Goal: Task Accomplishment & Management: Complete application form

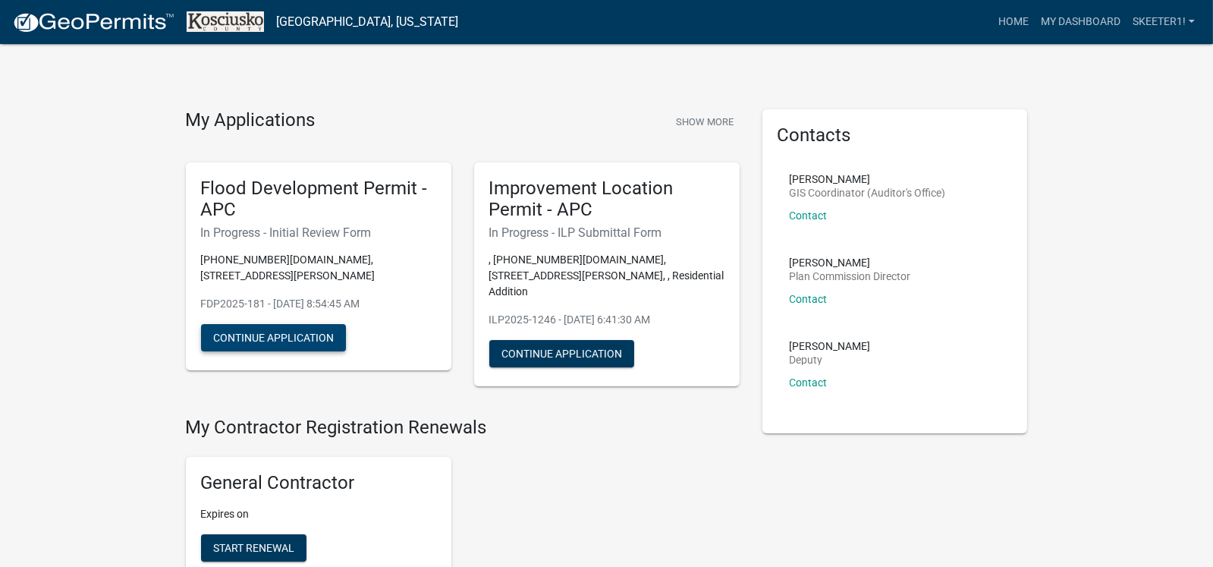
click at [276, 324] on button "Continue Application" at bounding box center [273, 337] width 145 height 27
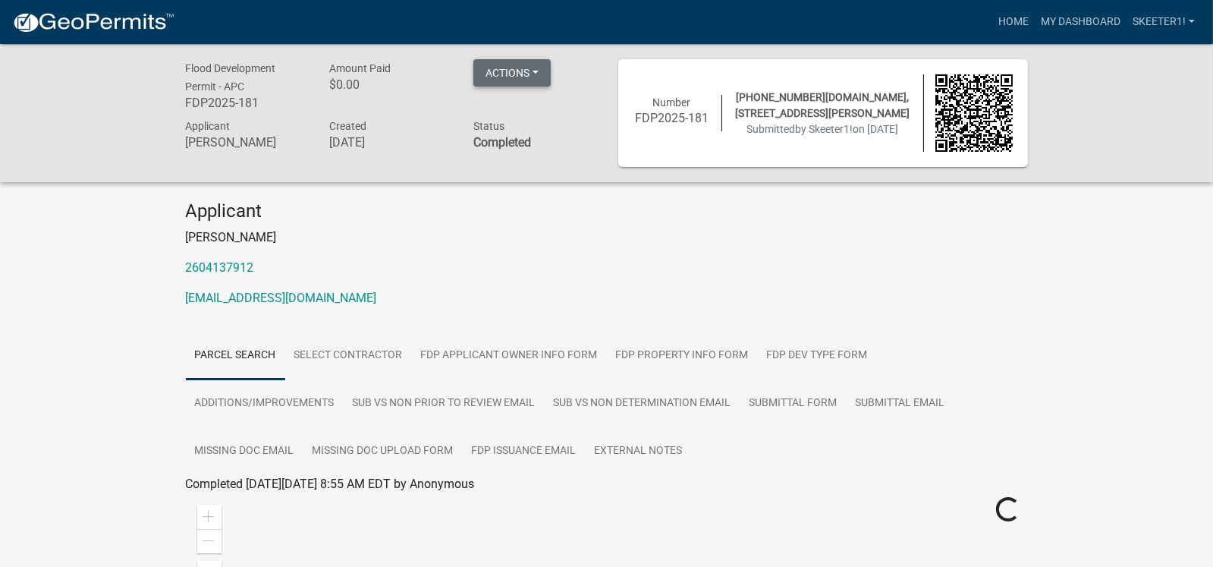
click at [522, 71] on button "Actions" at bounding box center [512, 72] width 77 height 27
click at [495, 235] on p "[PERSON_NAME]" at bounding box center [607, 237] width 842 height 18
click at [741, 147] on div "Number FDP2025-181 [PHONE_NUMBER][DOMAIN_NAME], 55 EMS B6A LN, [PERSON_NAME], 4…" at bounding box center [823, 112] width 402 height 77
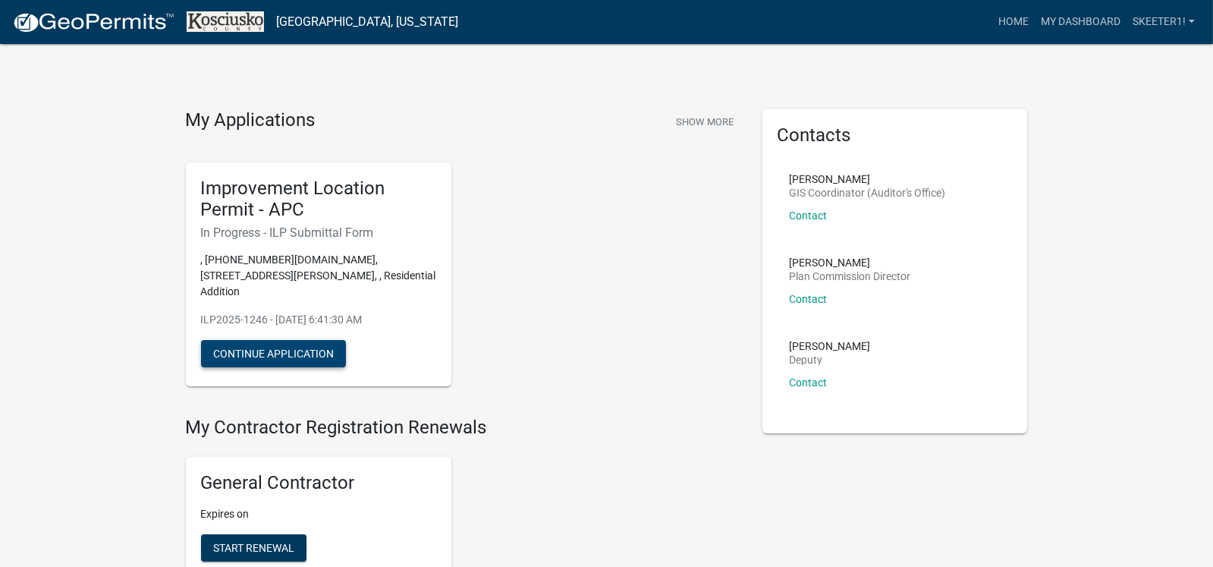
click at [290, 340] on button "Continue Application" at bounding box center [273, 353] width 145 height 27
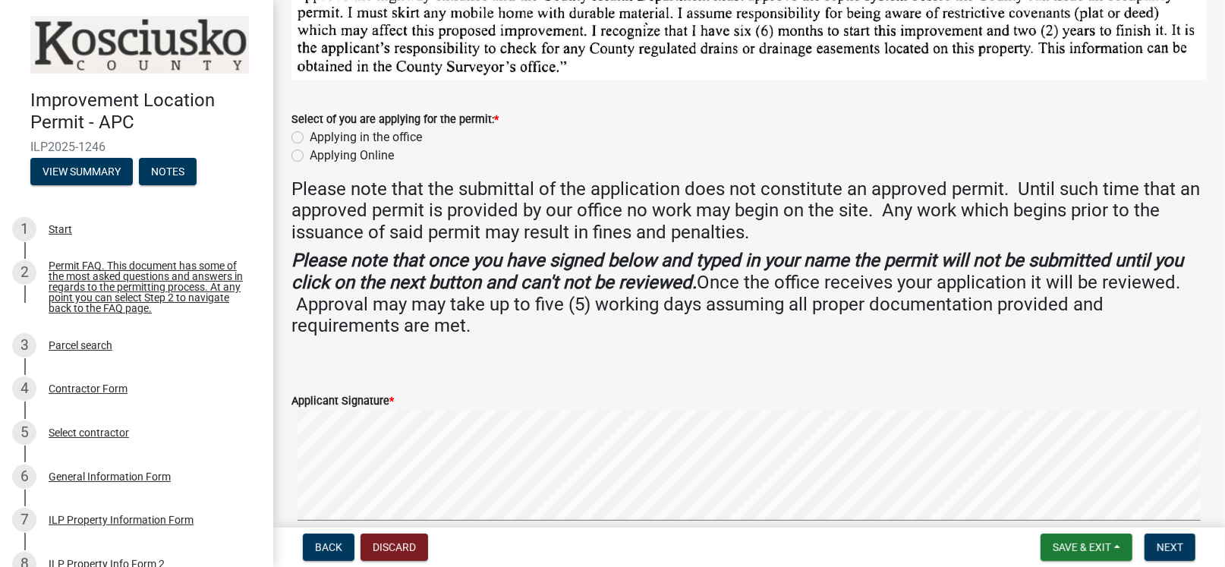
scroll to position [228, 0]
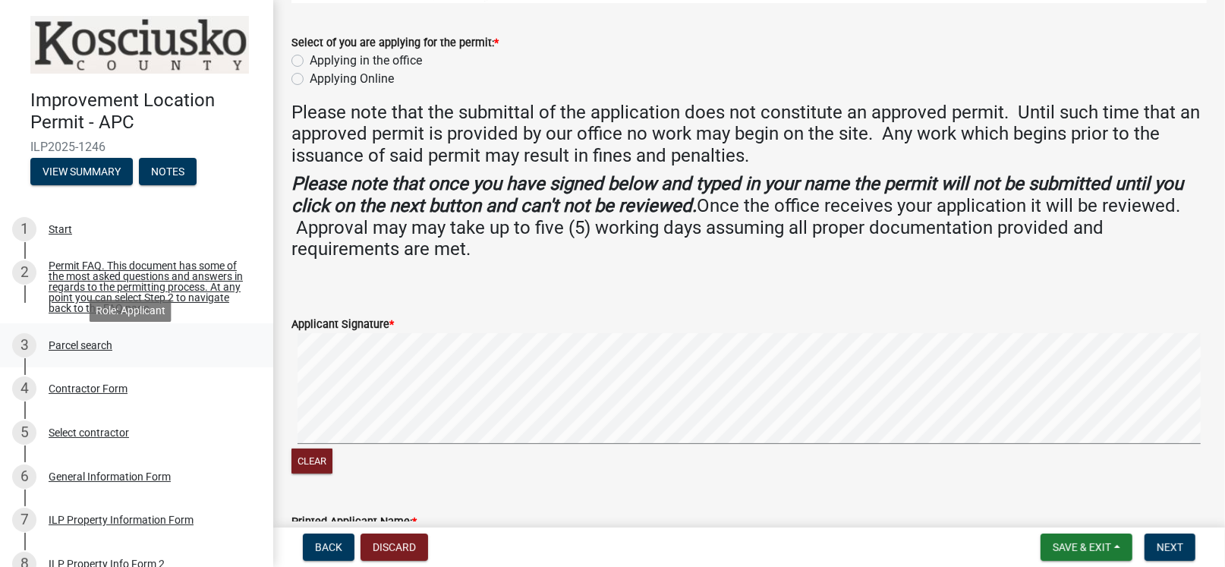
click at [77, 351] on div "Parcel search" at bounding box center [81, 345] width 64 height 11
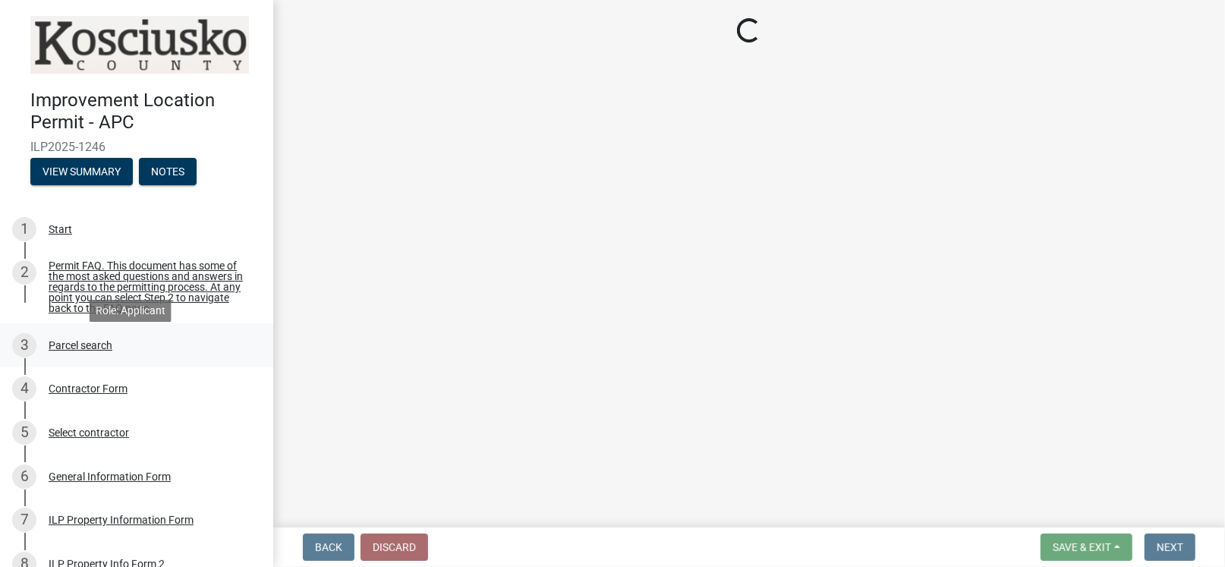
scroll to position [0, 0]
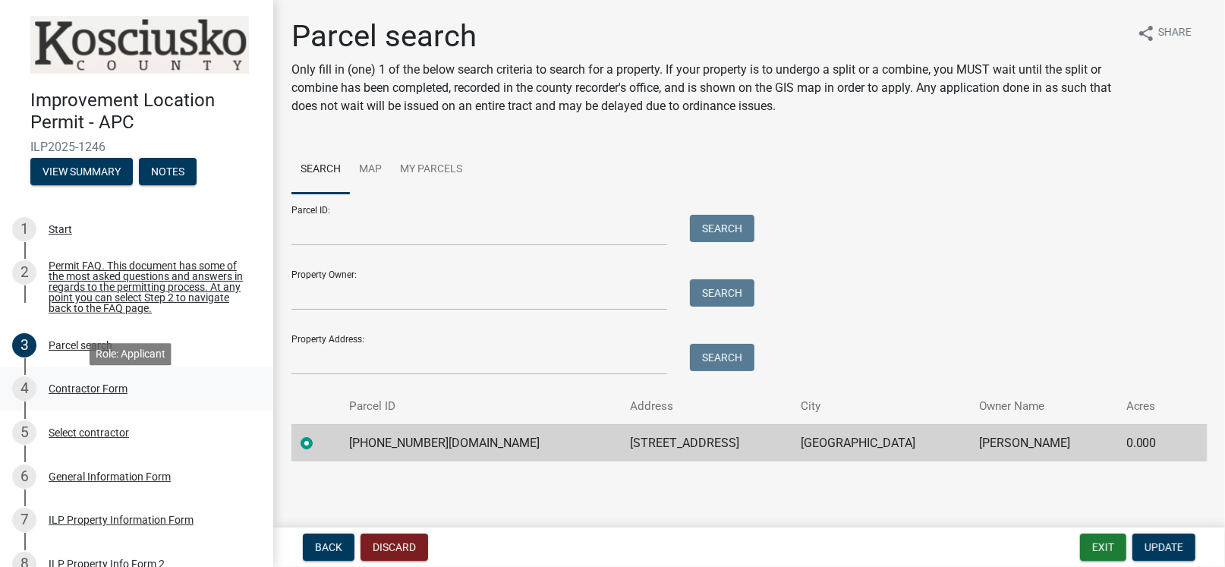
click at [117, 392] on div "Contractor Form" at bounding box center [88, 388] width 79 height 11
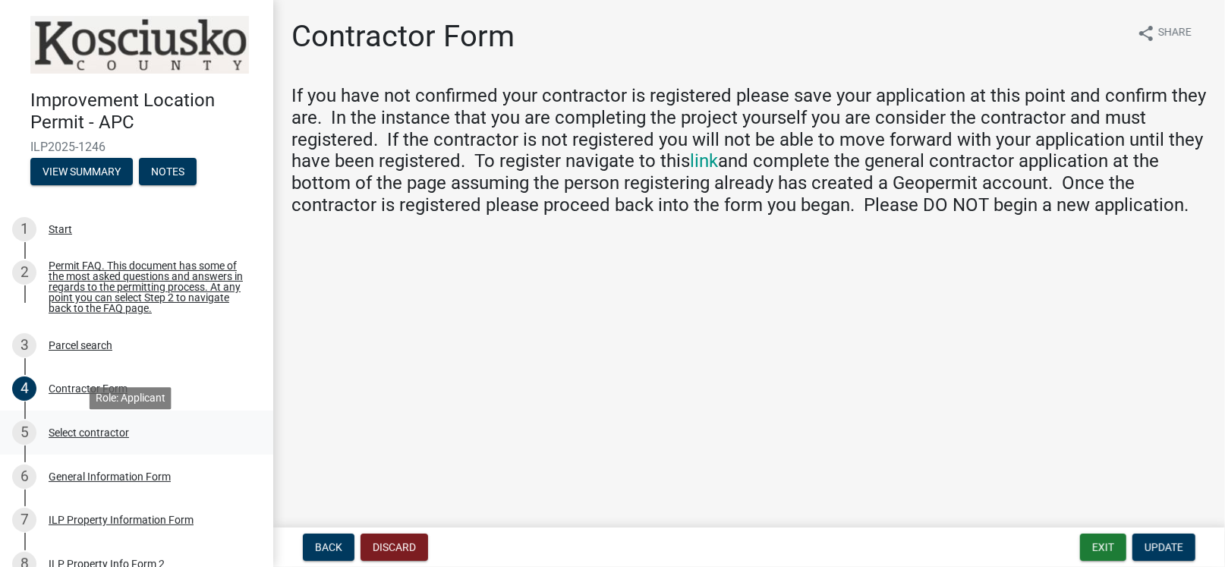
click at [99, 438] on div "Select contractor" at bounding box center [89, 432] width 80 height 11
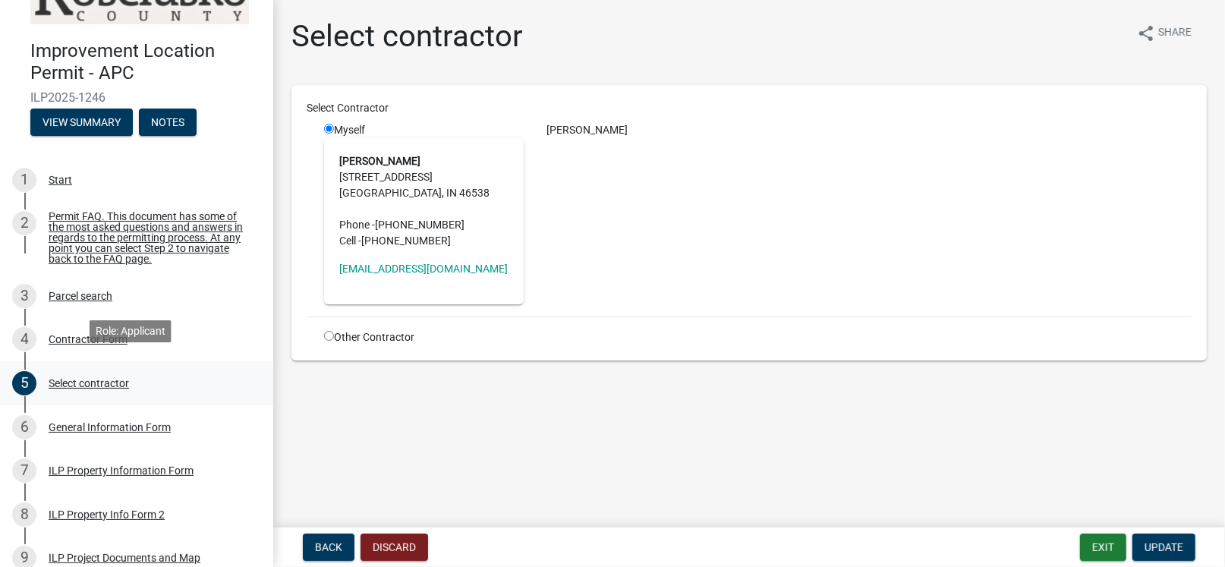
scroll to position [75, 0]
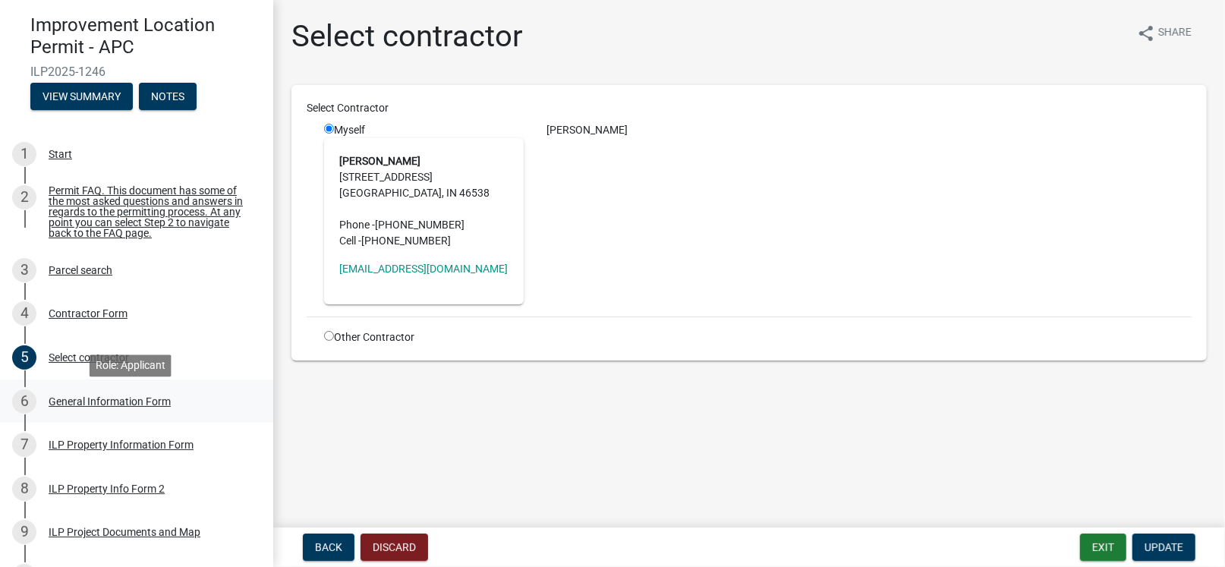
click at [103, 407] on div "General Information Form" at bounding box center [110, 401] width 122 height 11
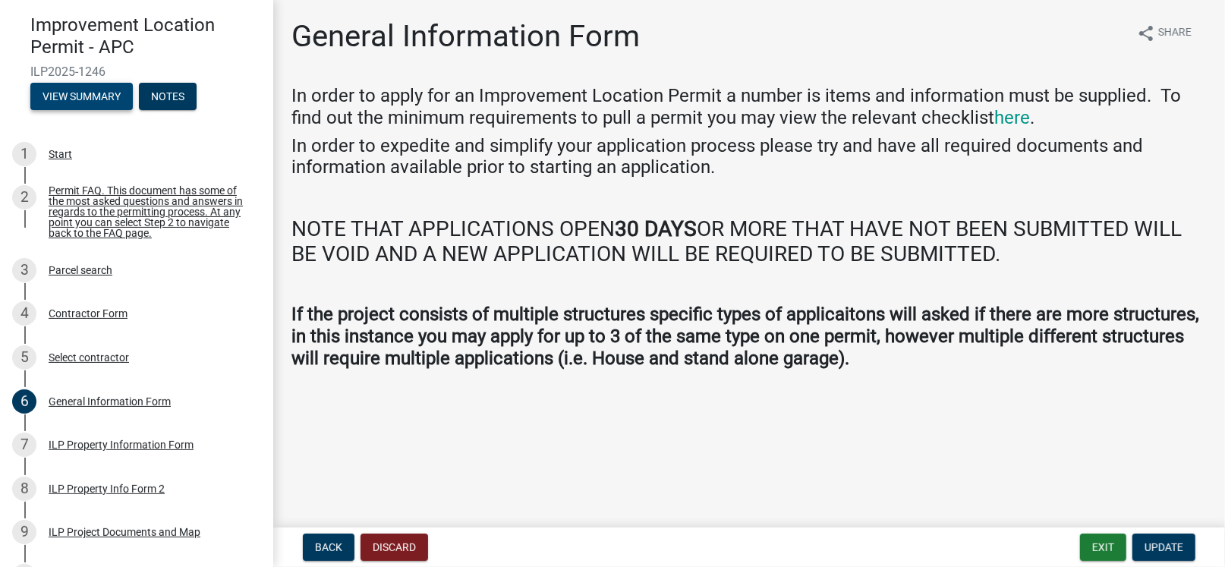
click at [104, 96] on button "View Summary" at bounding box center [81, 96] width 102 height 27
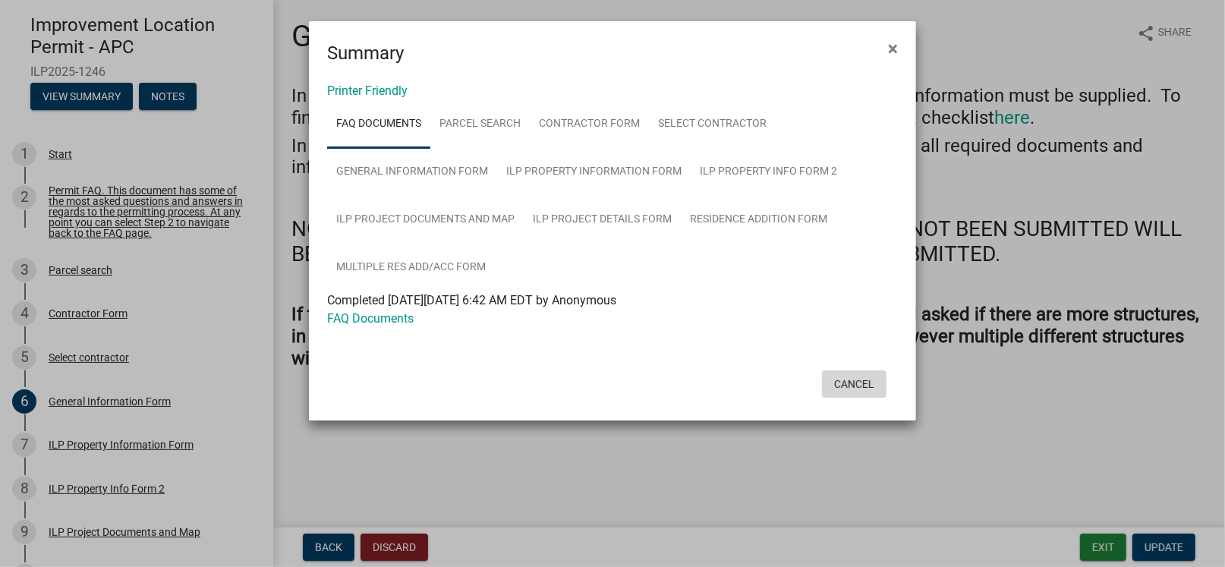
click at [849, 378] on button "Cancel" at bounding box center [854, 383] width 65 height 27
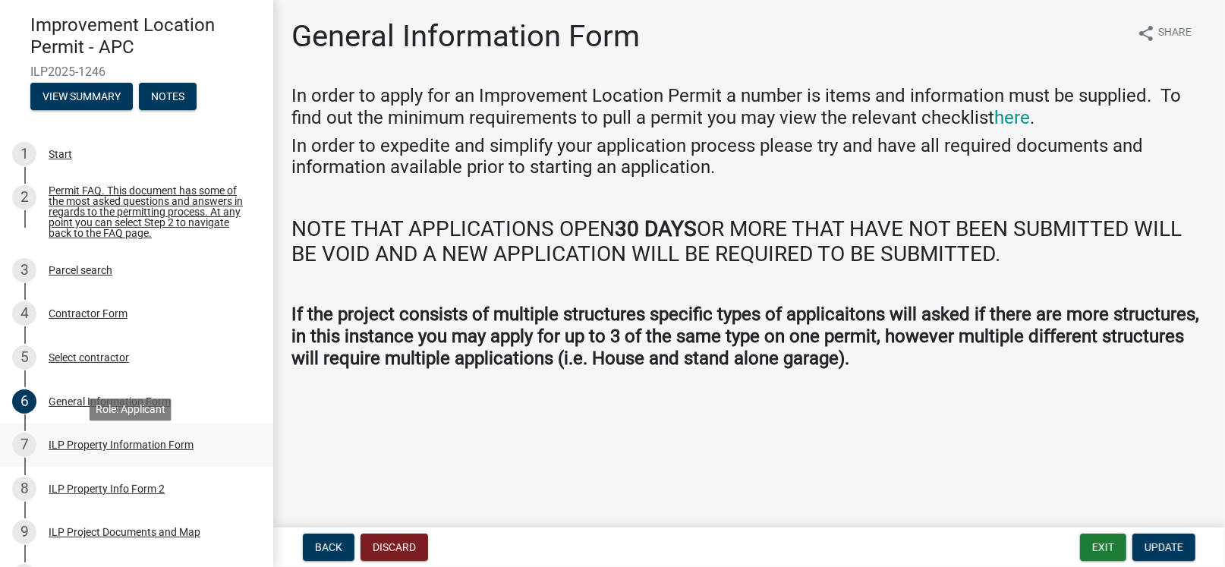
click at [149, 450] on div "ILP Property Information Form" at bounding box center [121, 444] width 145 height 11
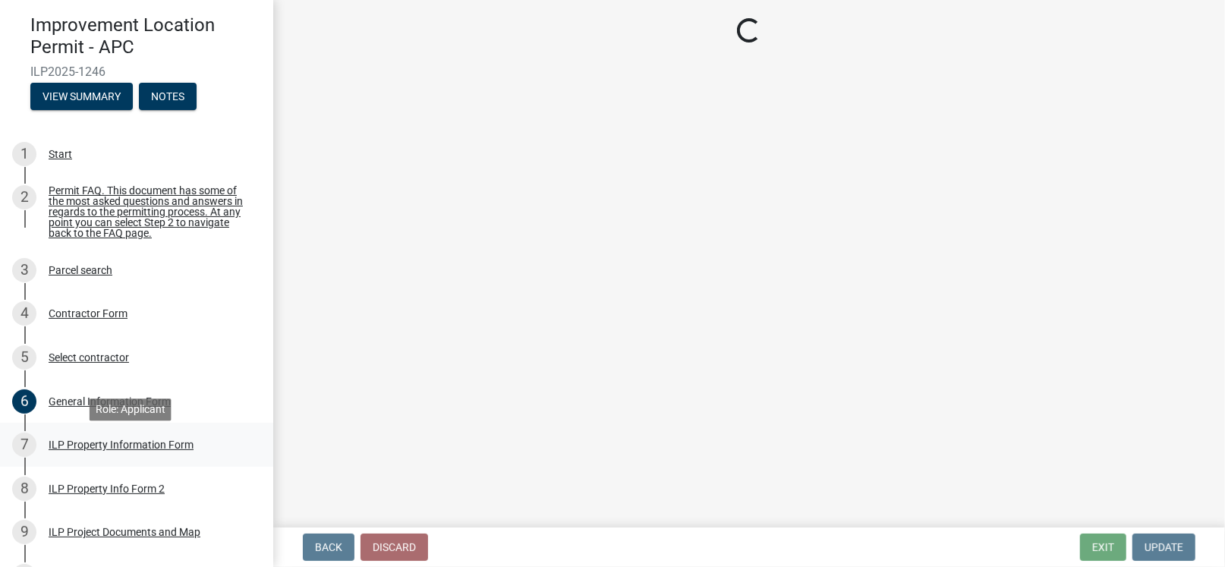
select select "8aeb2c27-db4f-4f65-83dd-c512a3678cb2"
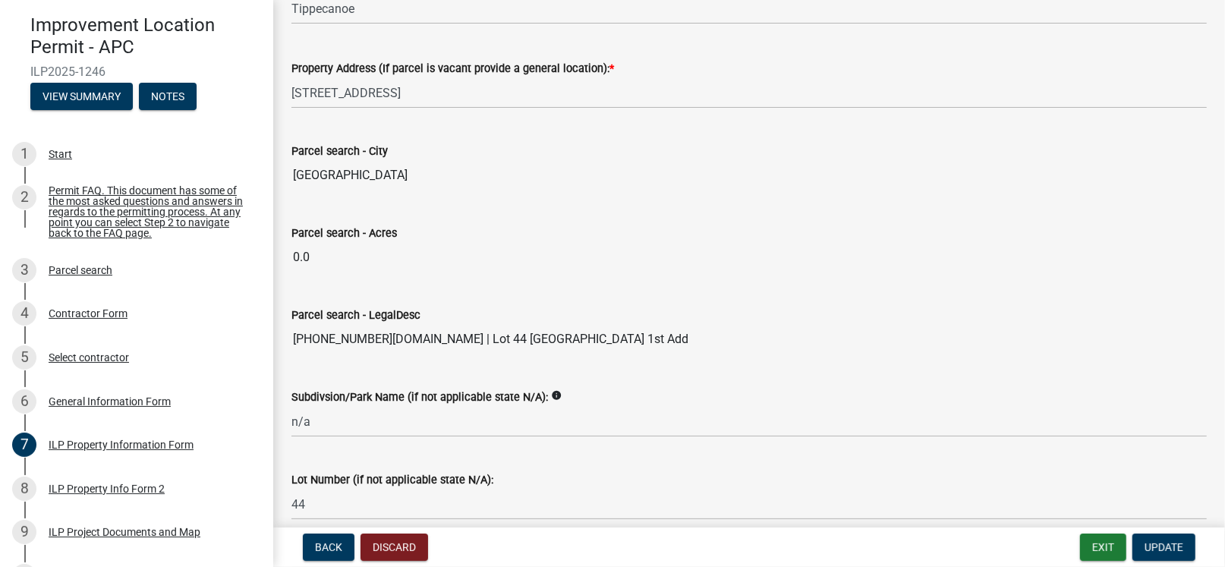
scroll to position [1280, 0]
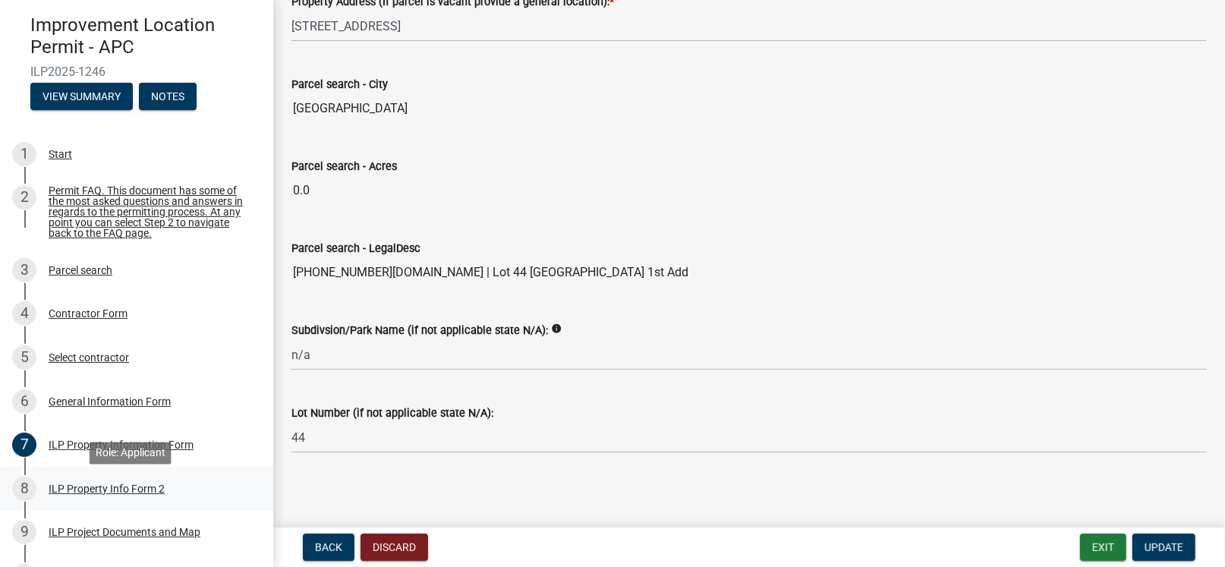
click at [124, 491] on div "ILP Property Info Form 2" at bounding box center [107, 488] width 116 height 11
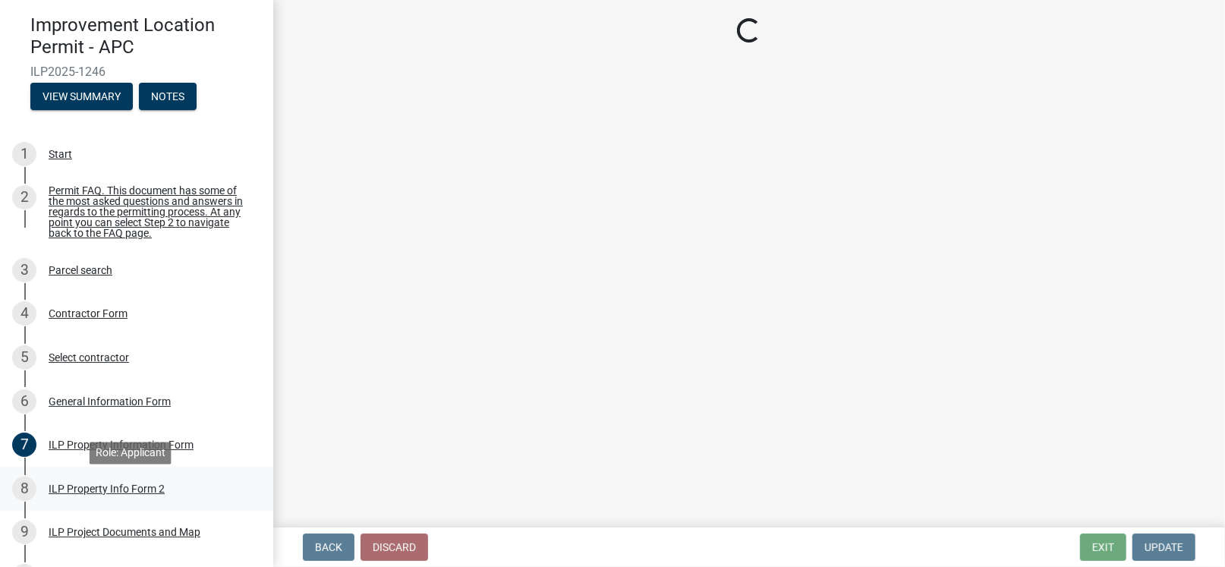
select select "30cad654-0079-4cbe-a349-097ae71a5774"
select select "1146270b-2111-4e23-bf7f-74ce85cf7041"
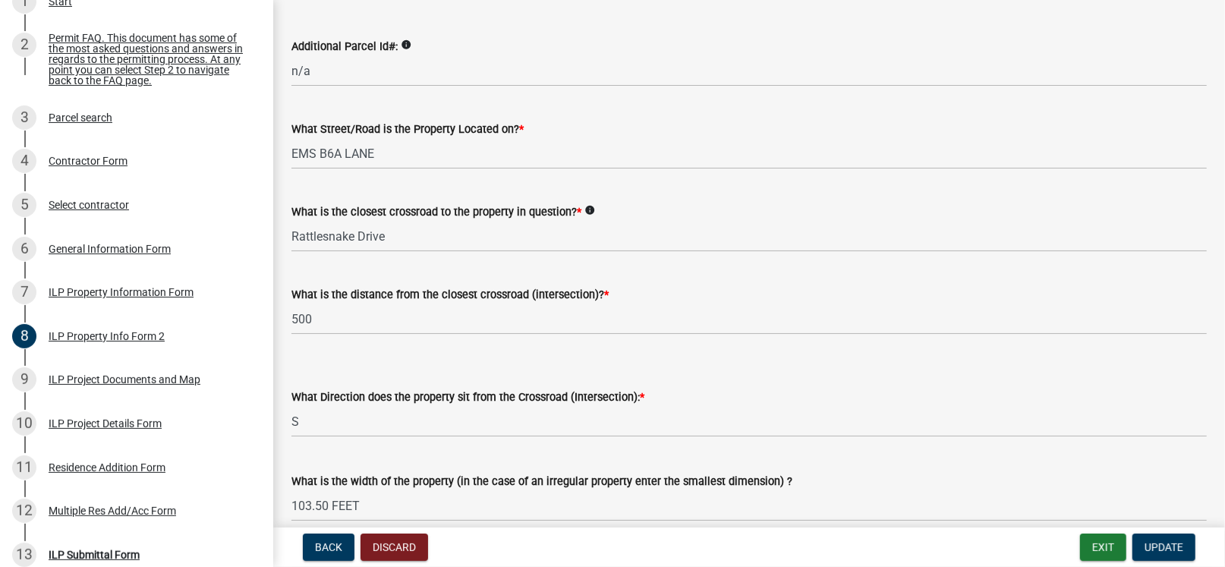
scroll to position [228, 0]
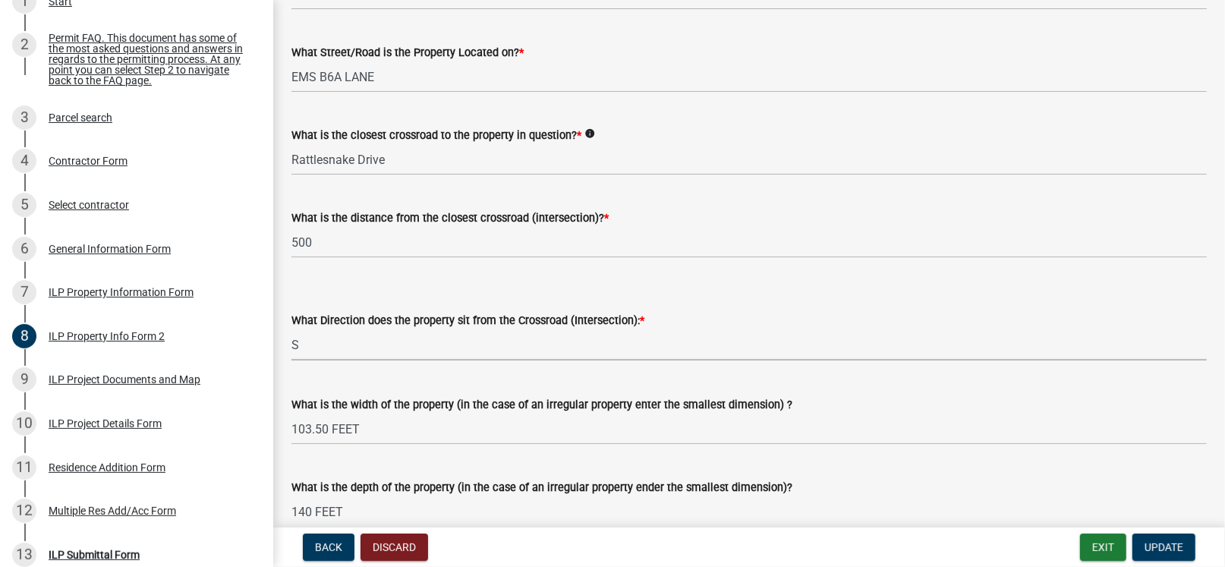
click at [305, 343] on select "Select Item... N NE NW S SE SW E W" at bounding box center [748, 344] width 915 height 31
click at [291, 329] on select "Select Item... N NE NW S SE SW E W" at bounding box center [748, 344] width 915 height 31
select select "0609af41-fe40-4fa2-880d-6f54f567ae8e"
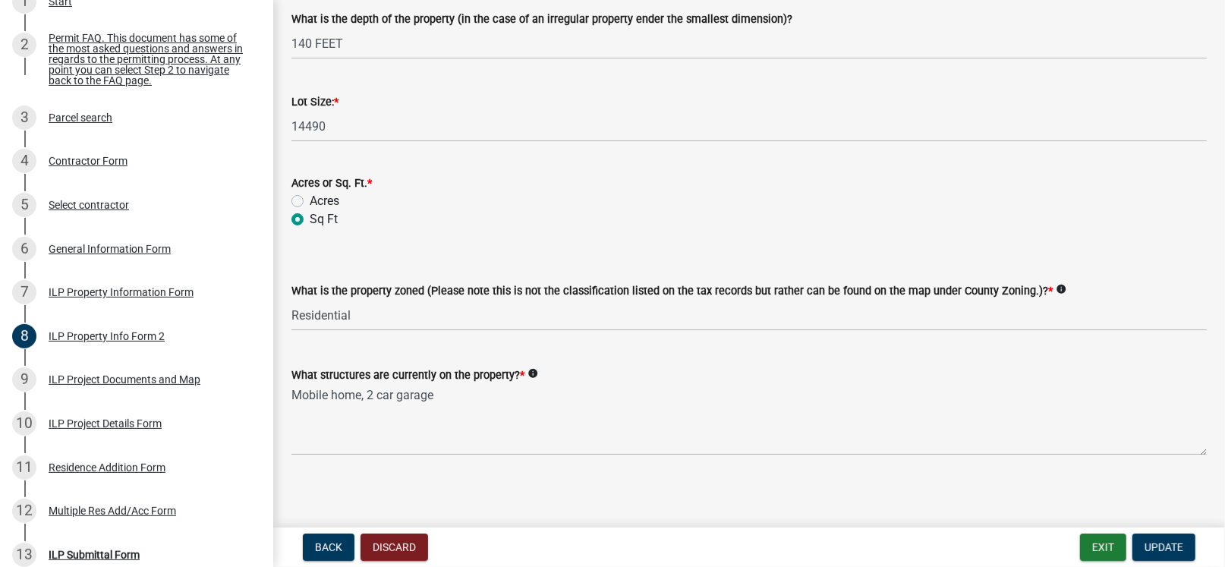
scroll to position [700, 0]
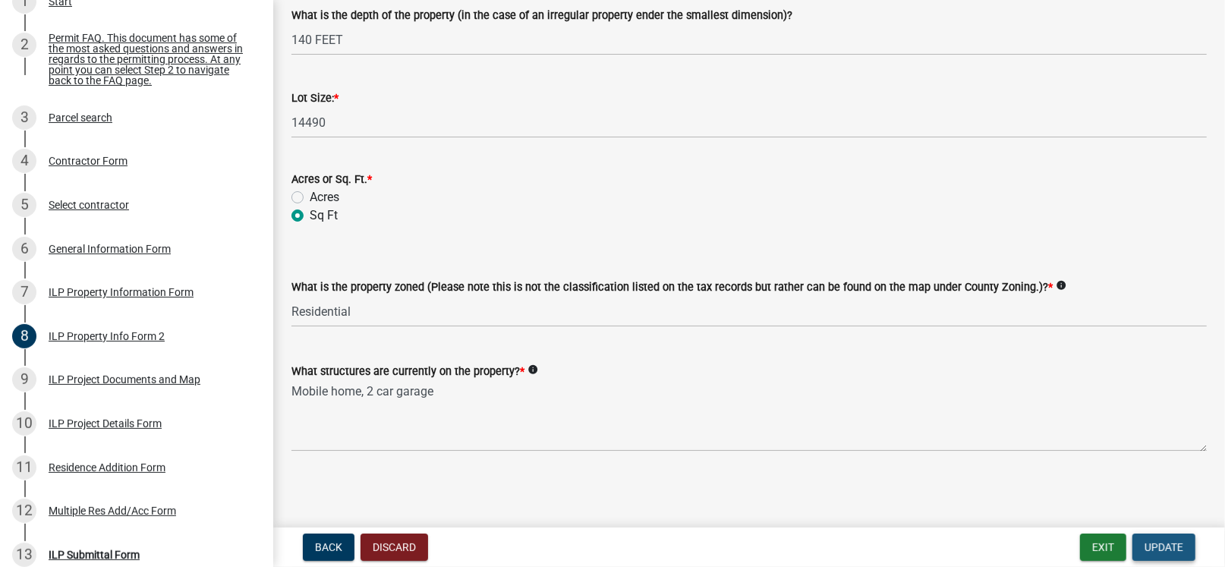
click at [1147, 549] on span "Update" at bounding box center [1163, 547] width 39 height 12
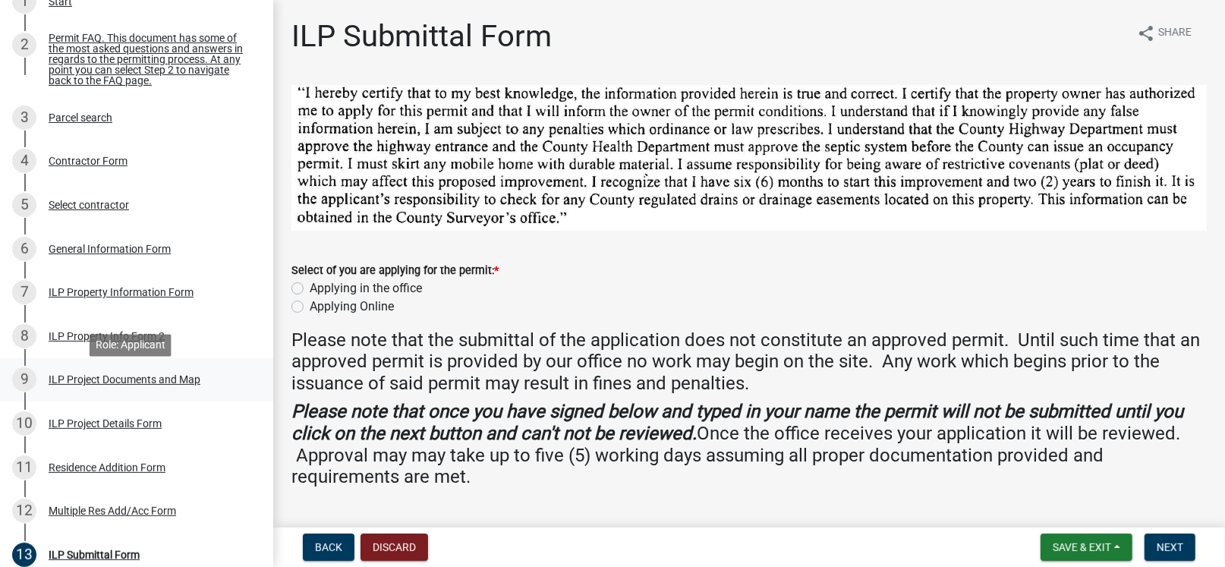
click at [159, 383] on div "ILP Project Documents and Map" at bounding box center [125, 379] width 152 height 11
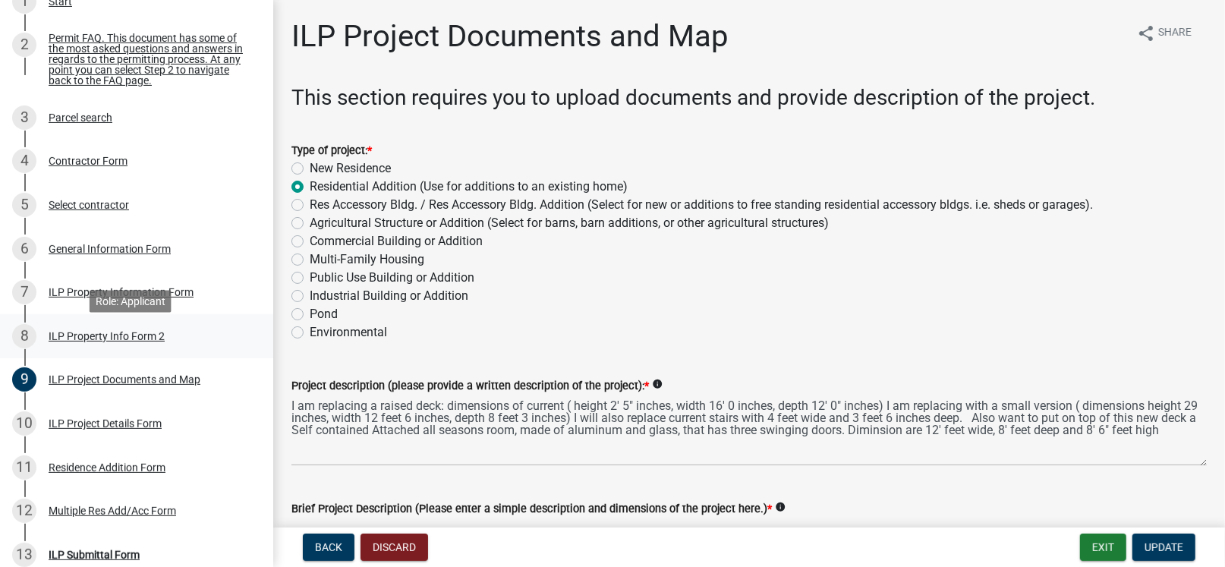
click at [65, 342] on div "ILP Property Info Form 2" at bounding box center [107, 336] width 116 height 11
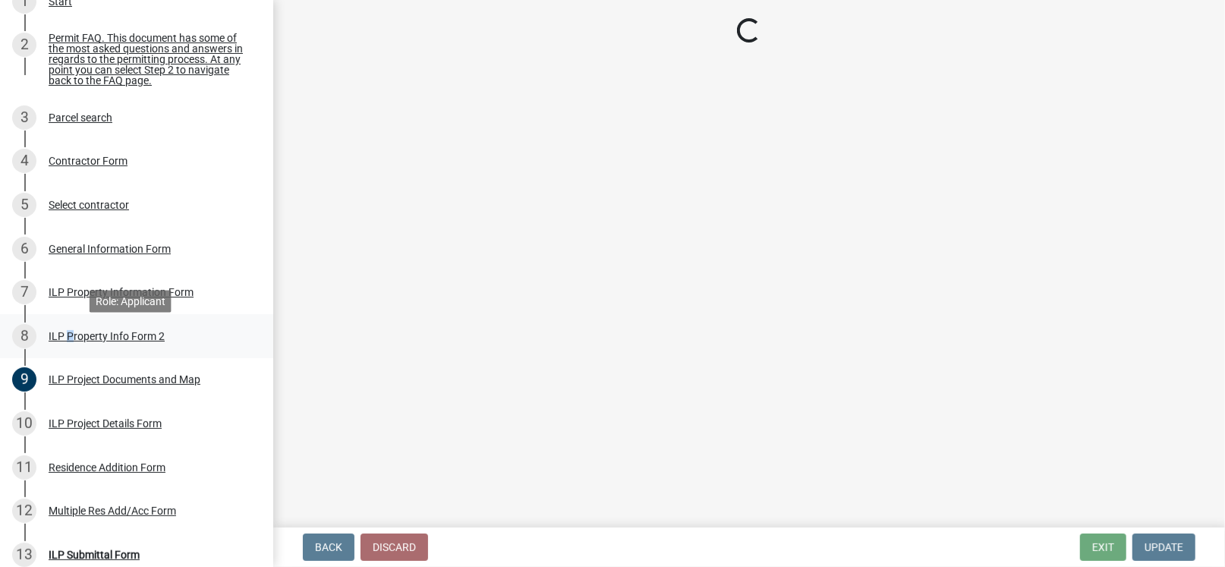
select select "0609af41-fe40-4fa2-880d-6f54f567ae8e"
select select "1146270b-2111-4e23-bf7f-74ce85cf7041"
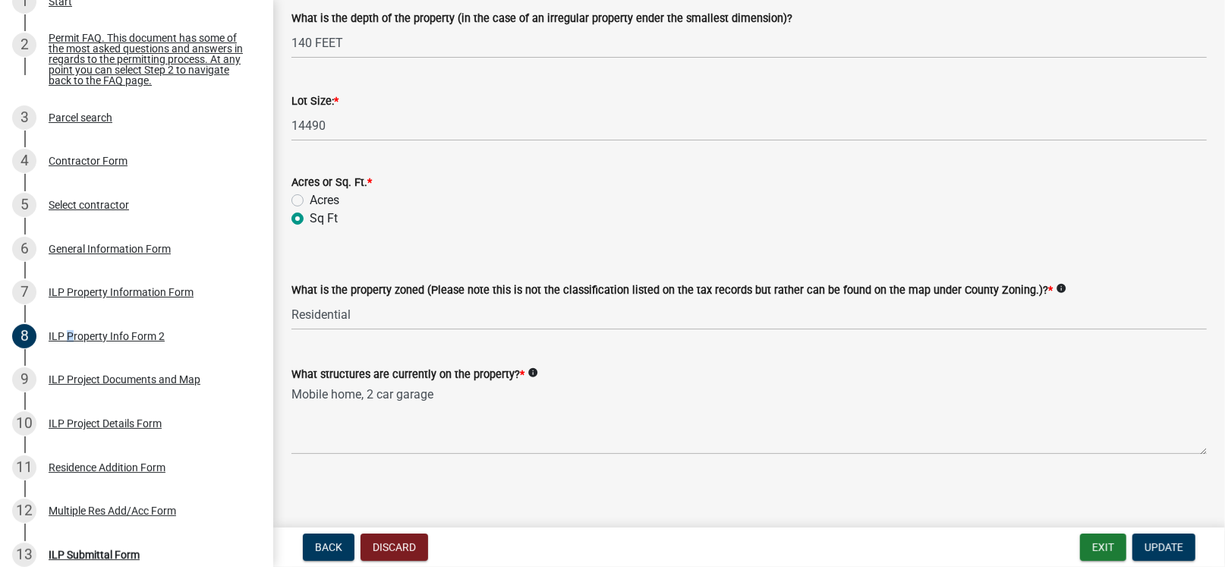
scroll to position [700, 0]
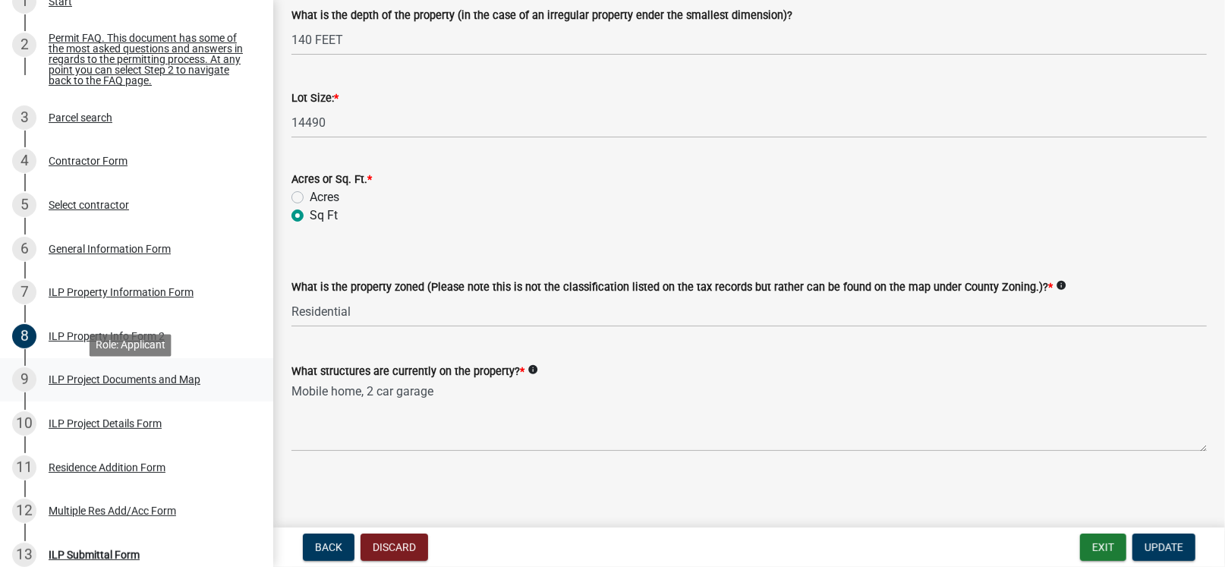
click at [141, 385] on div "ILP Project Documents and Map" at bounding box center [125, 379] width 152 height 11
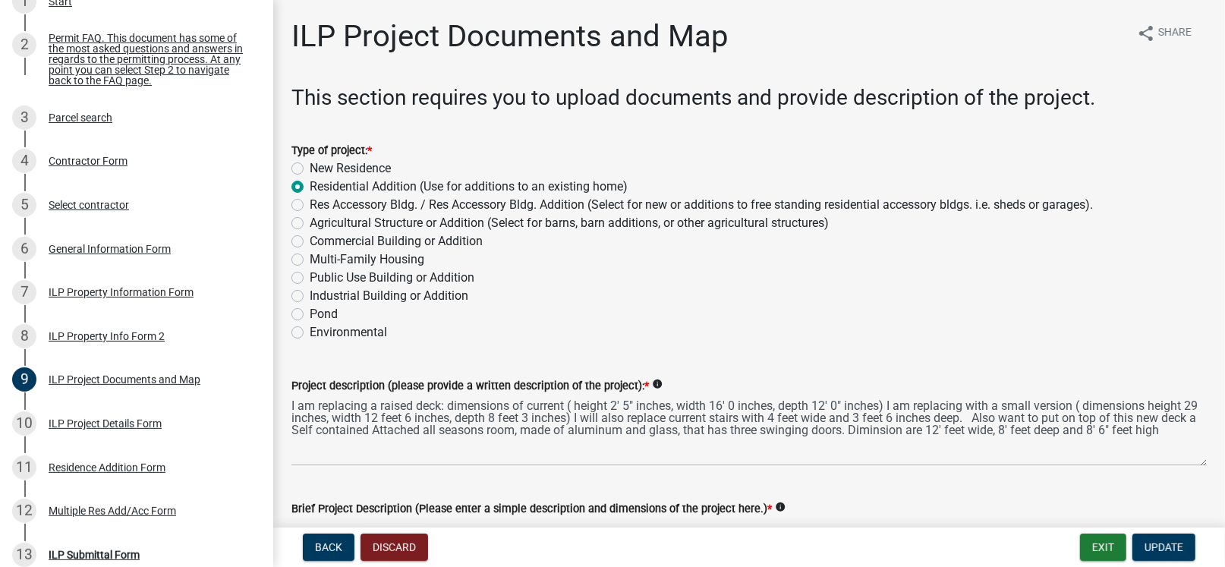
scroll to position [75, 0]
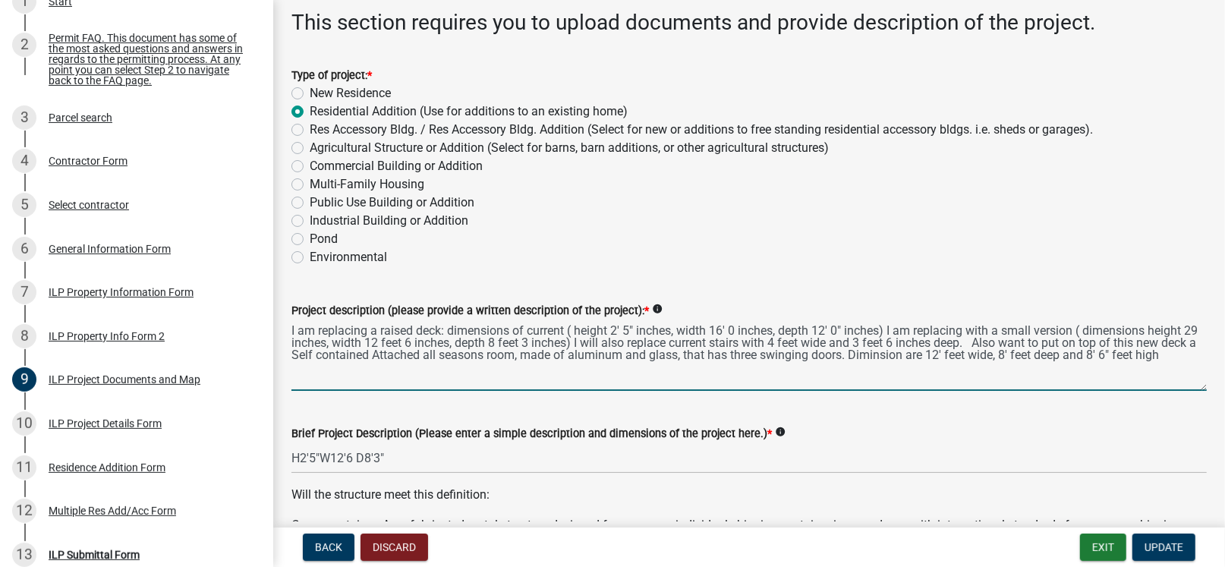
click at [477, 354] on textarea "I am replacing a raised deck: dimensions of current ( height 2' 5" inches, widt…" at bounding box center [748, 354] width 915 height 71
click at [999, 354] on textarea "I am replacing a raised deck: dimensions of current ( height 2' 5" inches, widt…" at bounding box center [748, 354] width 915 height 71
click at [1078, 351] on textarea "I am replacing a raised deck: dimensions of current ( height 2' 5" inches, widt…" at bounding box center [748, 354] width 915 height 71
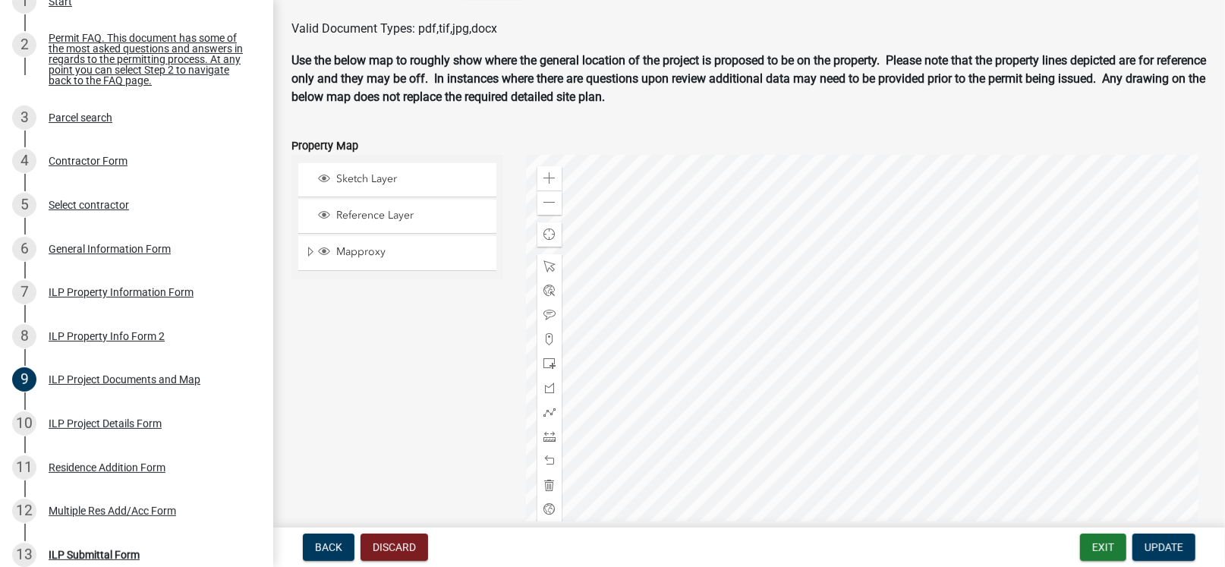
scroll to position [1972, 0]
type textarea "I am replacing a raised deck: dimensions of current ( height 2' 5" inches, widt…"
click at [447, 427] on div "Sketch Layer Reference Layer Mapproxy Cemetery Lanes Sanitary Sewer Point Sanit…" at bounding box center [397, 342] width 235 height 379
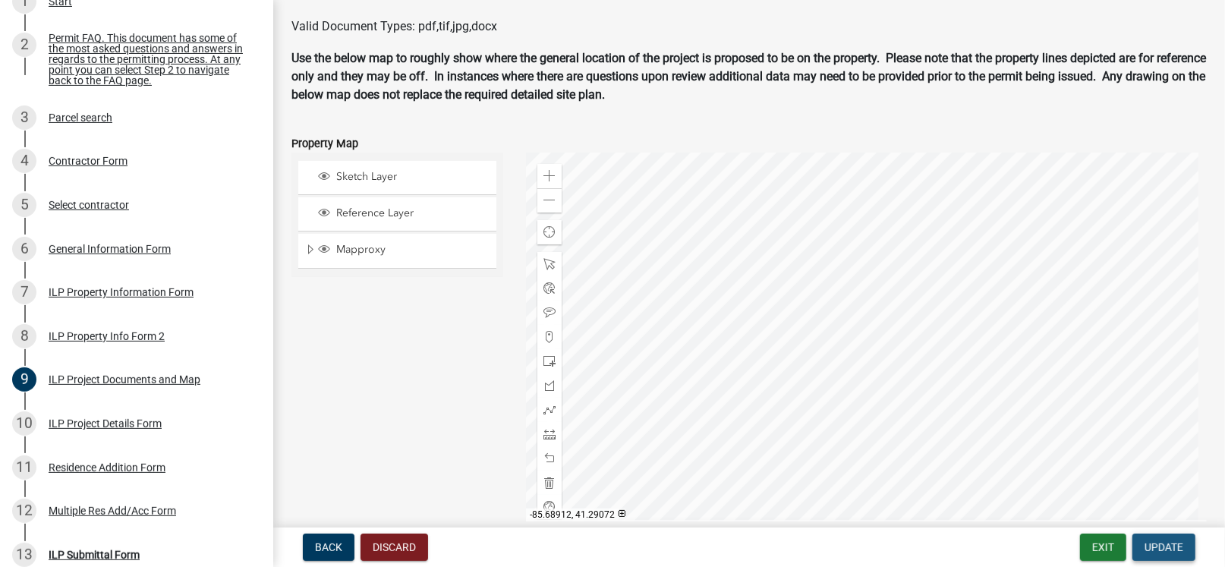
click at [1156, 548] on span "Update" at bounding box center [1163, 547] width 39 height 12
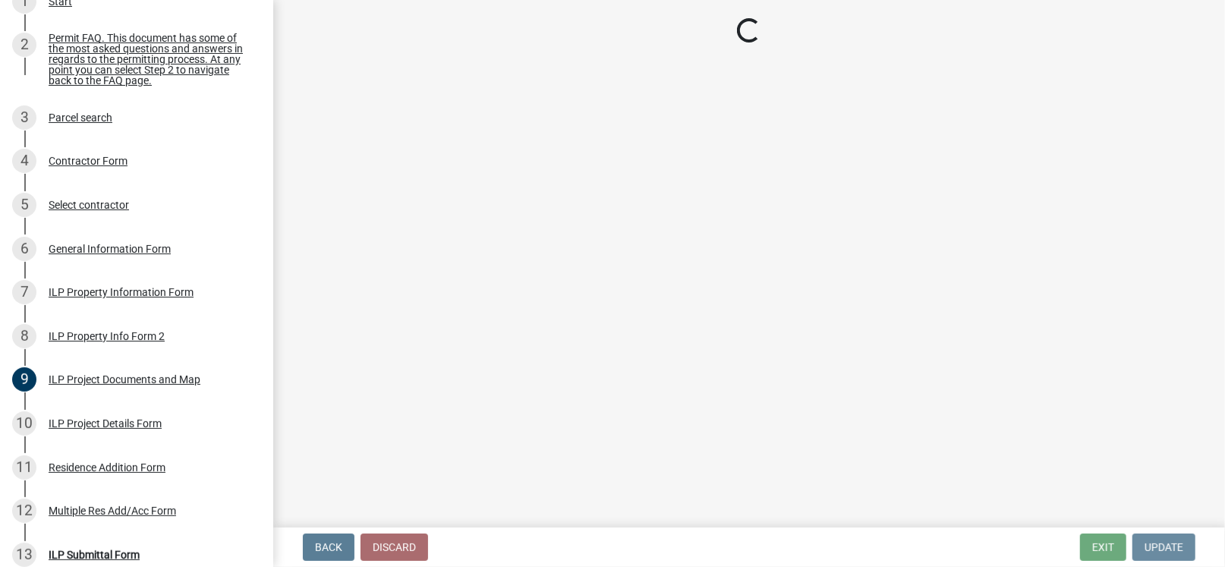
scroll to position [0, 0]
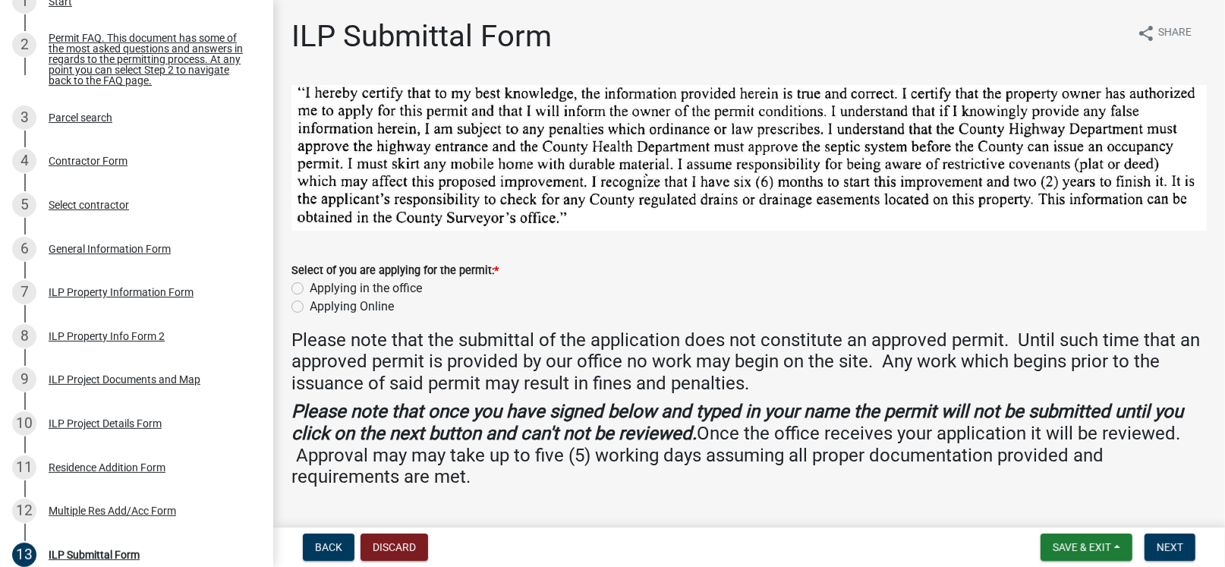
click at [310, 305] on label "Applying Online" at bounding box center [352, 306] width 84 height 18
click at [310, 305] on input "Applying Online" at bounding box center [315, 302] width 10 height 10
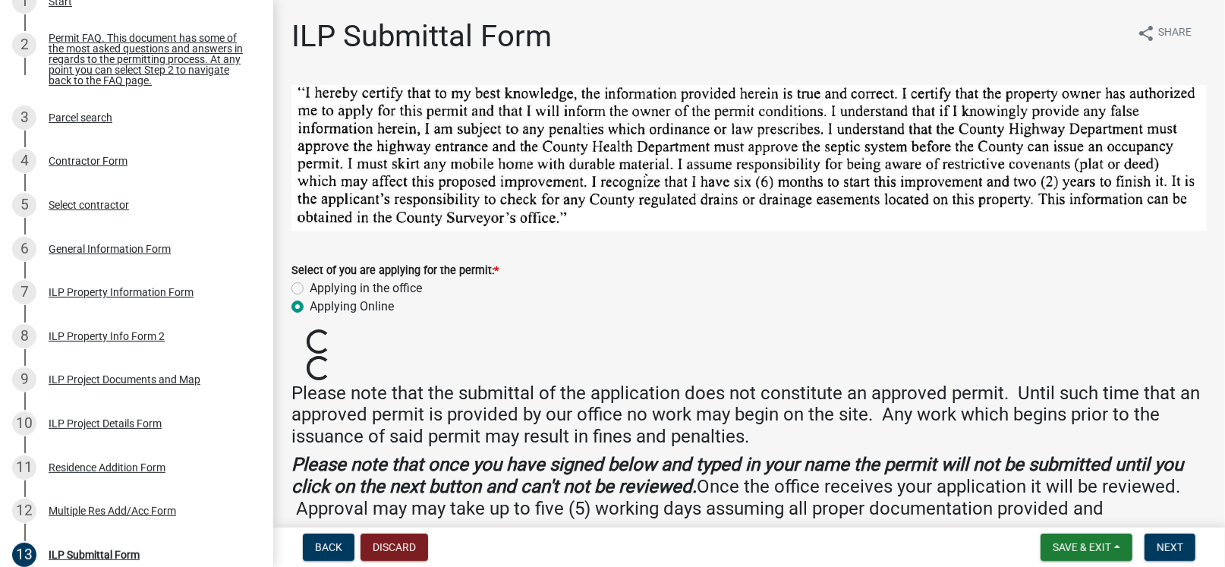
radio input "true"
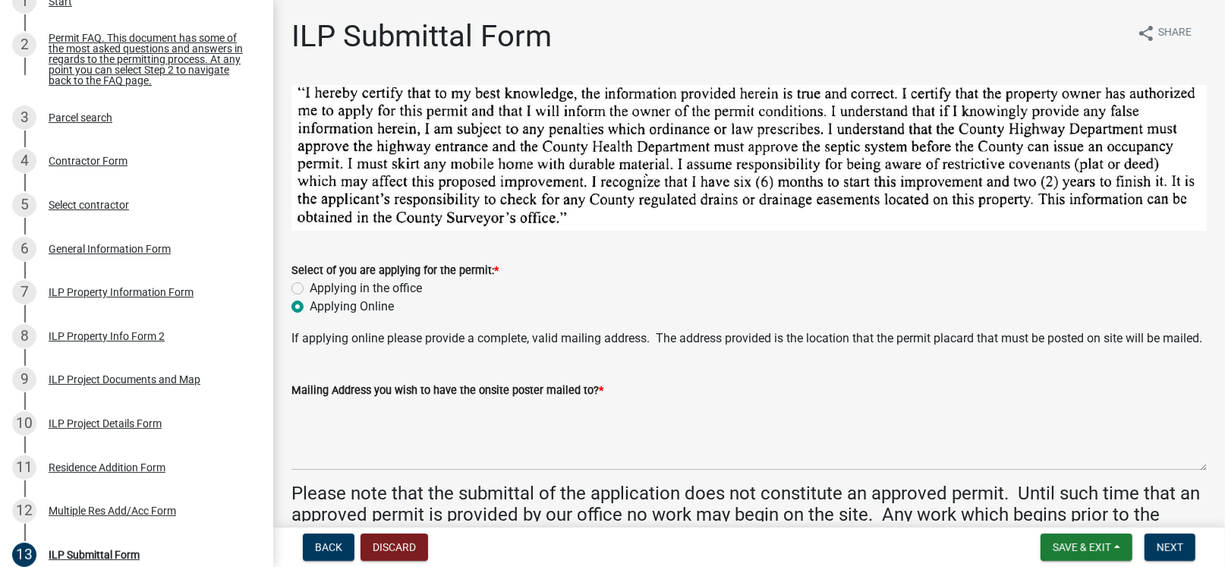
scroll to position [75, 0]
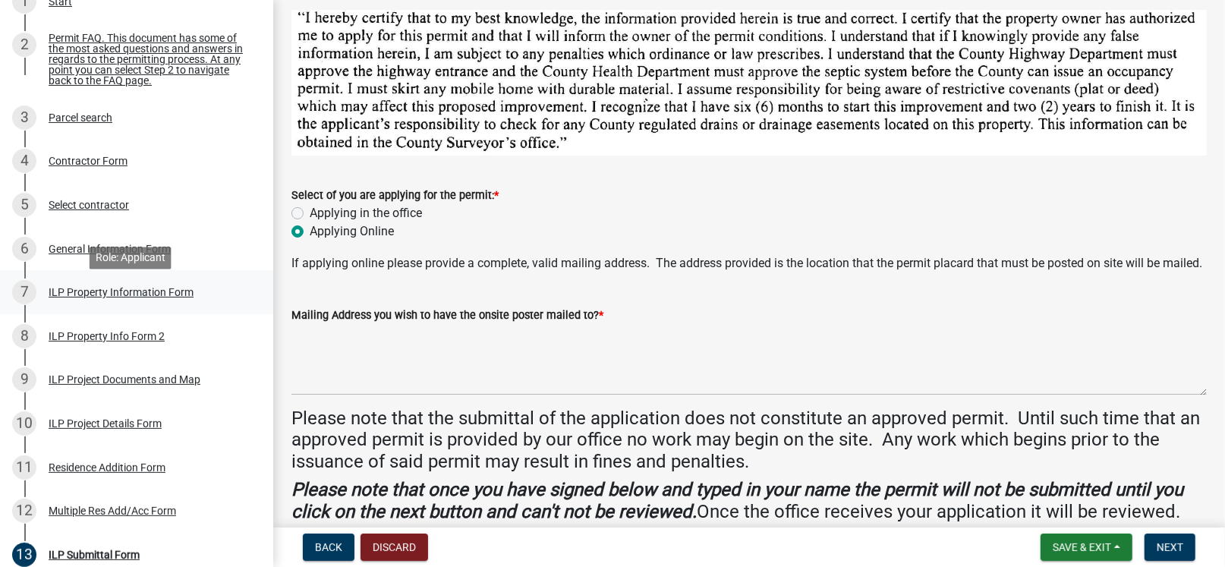
click at [90, 297] on div "ILP Property Information Form" at bounding box center [121, 292] width 145 height 11
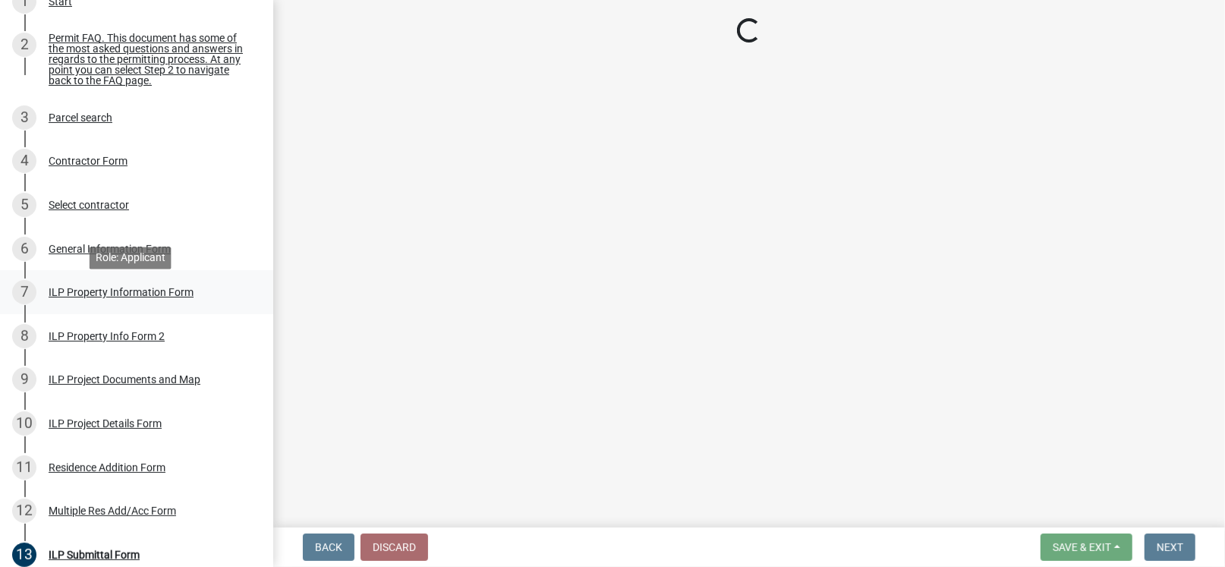
select select "8aeb2c27-db4f-4f65-83dd-c512a3678cb2"
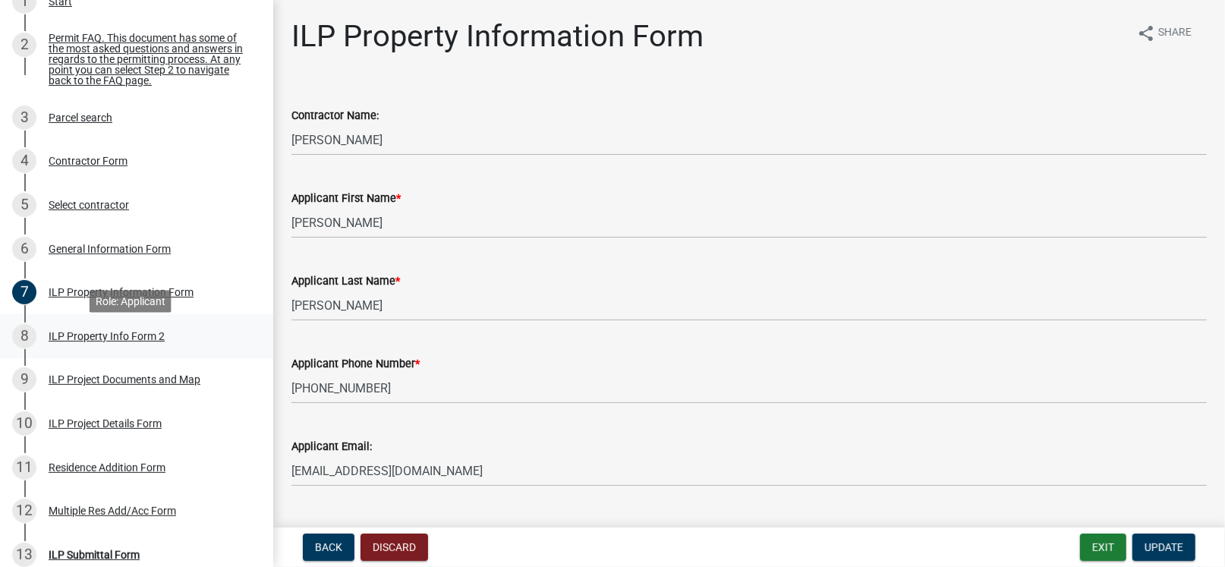
click at [88, 342] on div "ILP Property Info Form 2" at bounding box center [107, 336] width 116 height 11
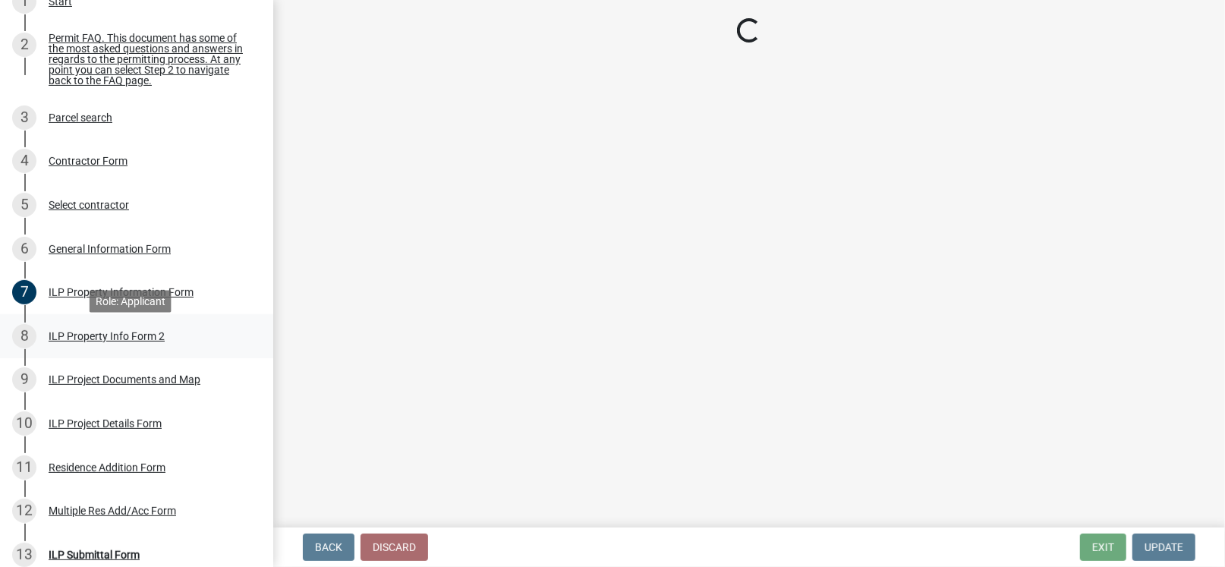
select select "0609af41-fe40-4fa2-880d-6f54f567ae8e"
select select "1146270b-2111-4e23-bf7f-74ce85cf7041"
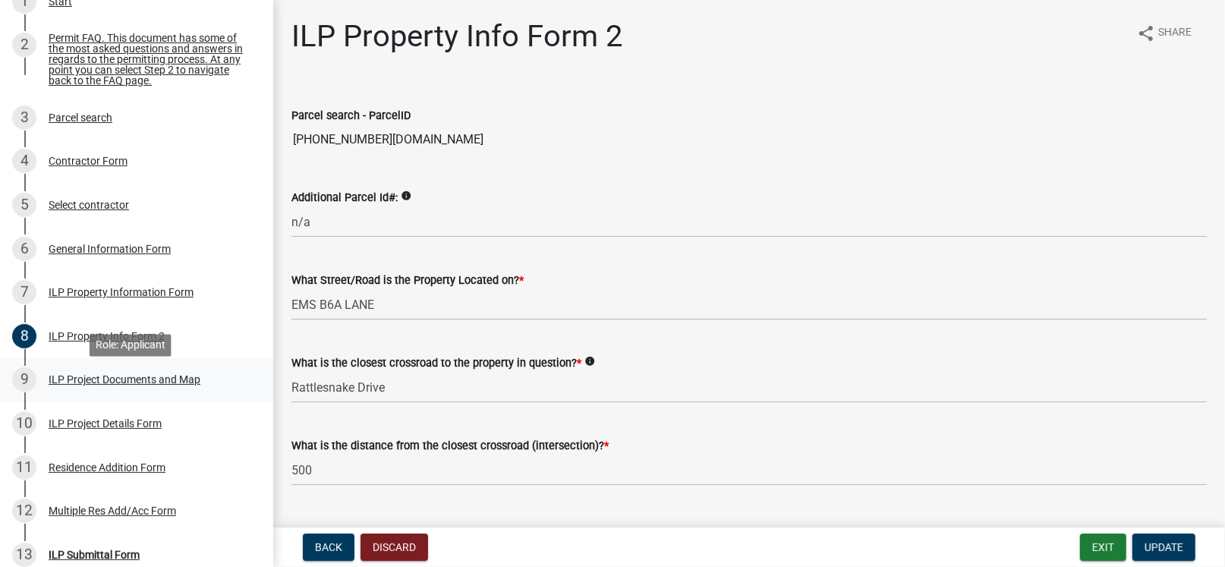
click at [105, 385] on div "ILP Project Documents and Map" at bounding box center [125, 379] width 152 height 11
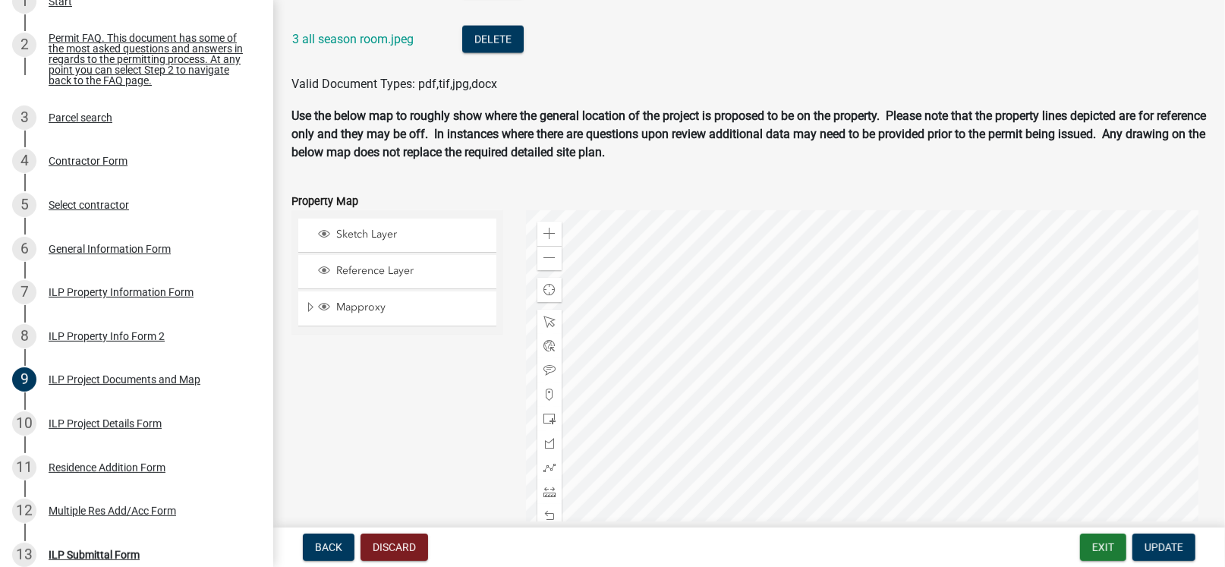
scroll to position [2048, 0]
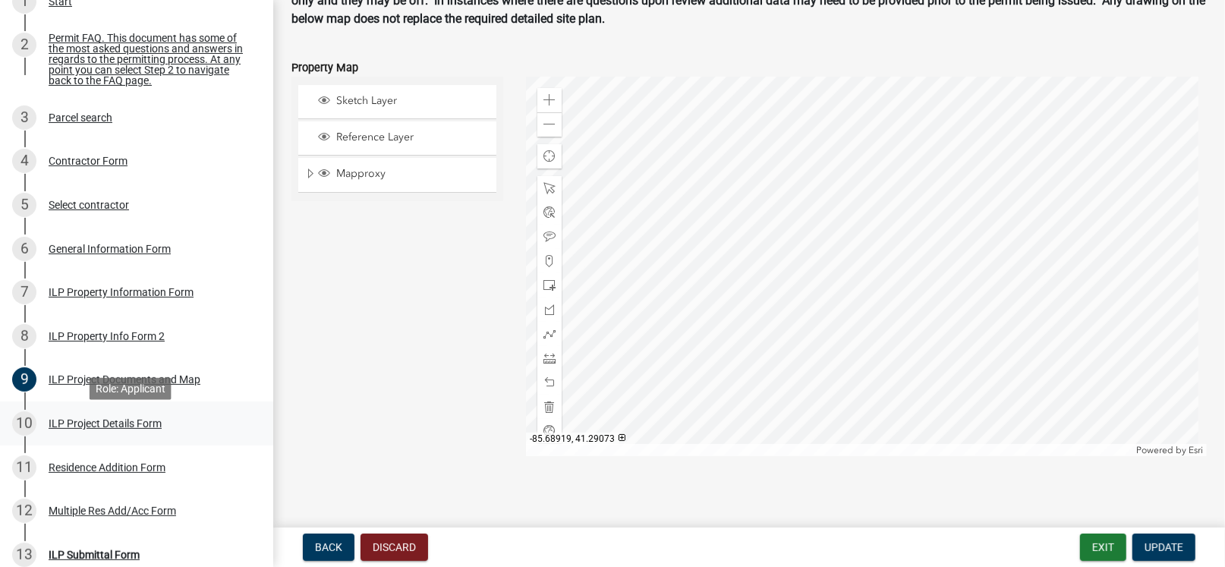
click at [87, 429] on div "ILP Project Details Form" at bounding box center [105, 423] width 113 height 11
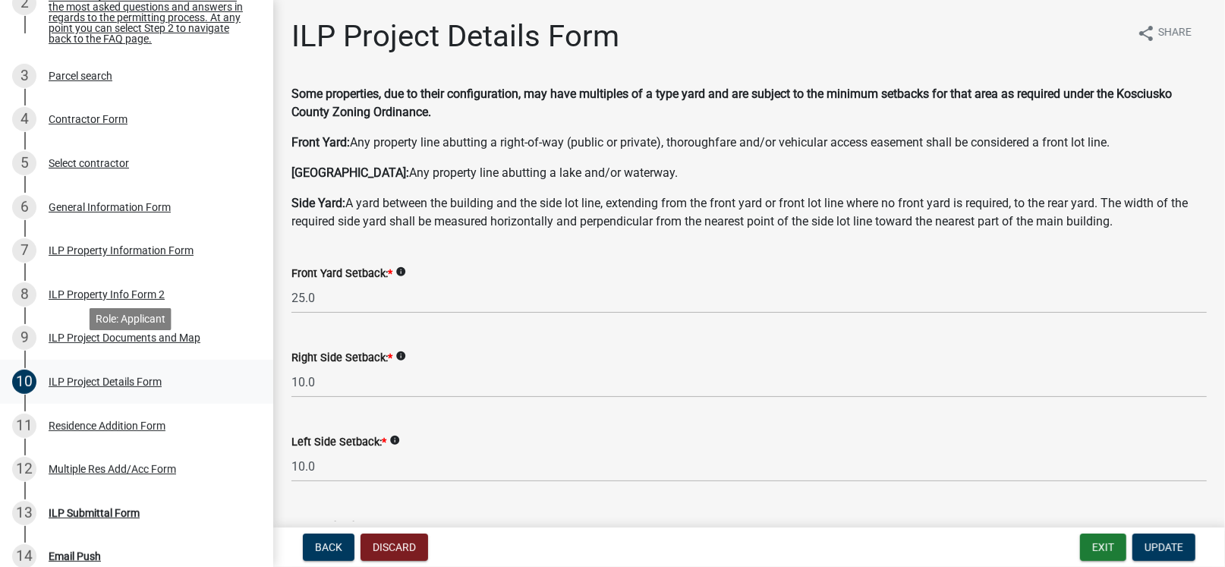
scroll to position [303, 0]
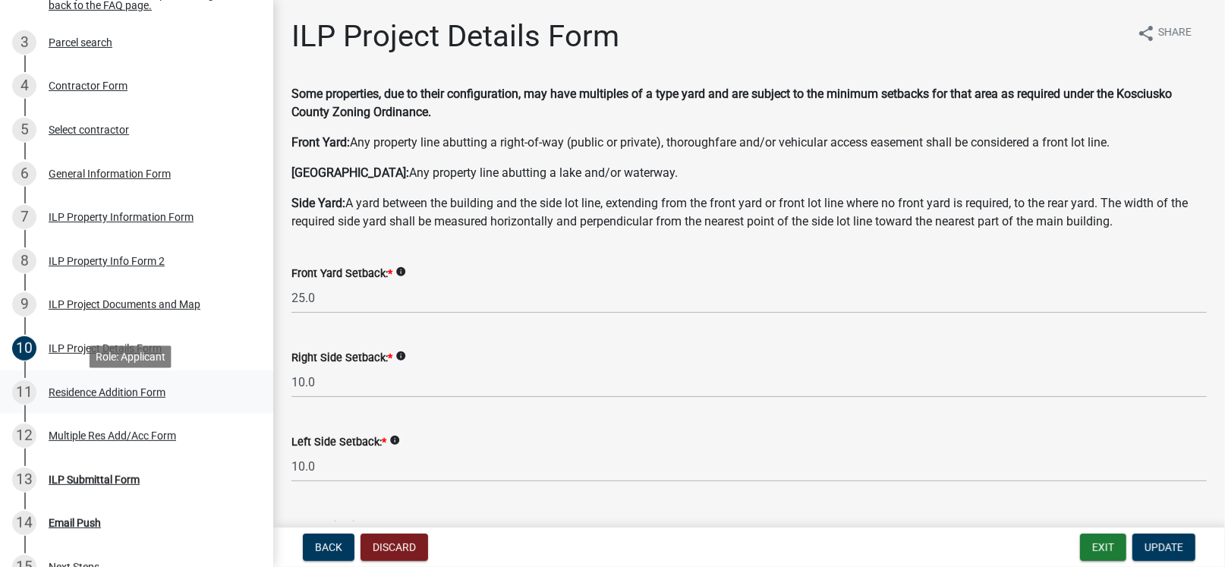
click at [83, 397] on div "Residence Addition Form" at bounding box center [107, 392] width 117 height 11
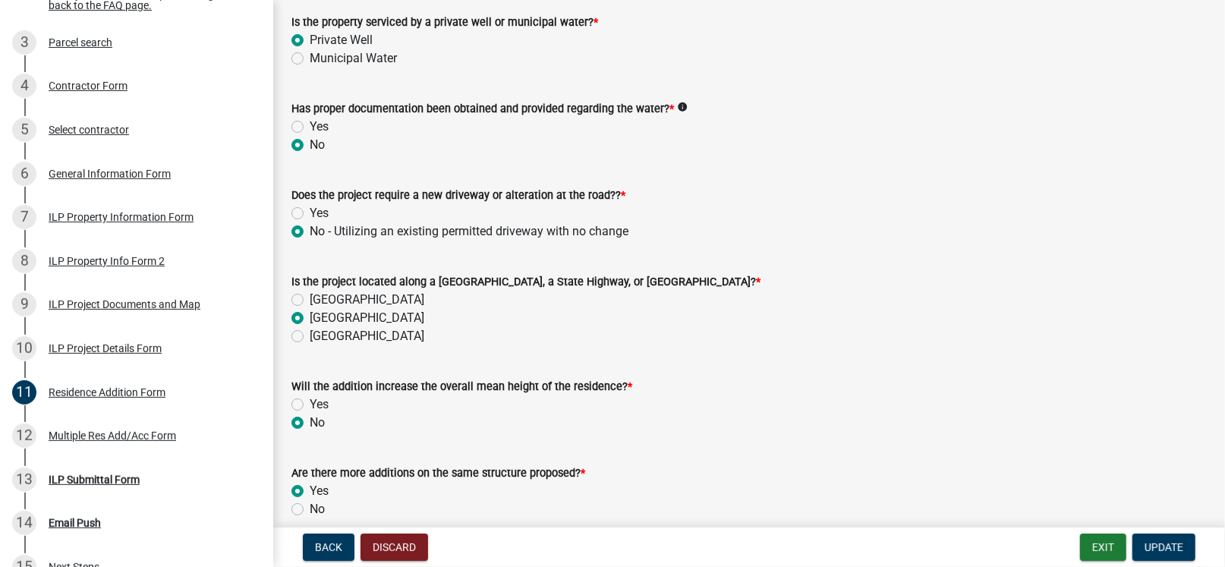
scroll to position [448, 0]
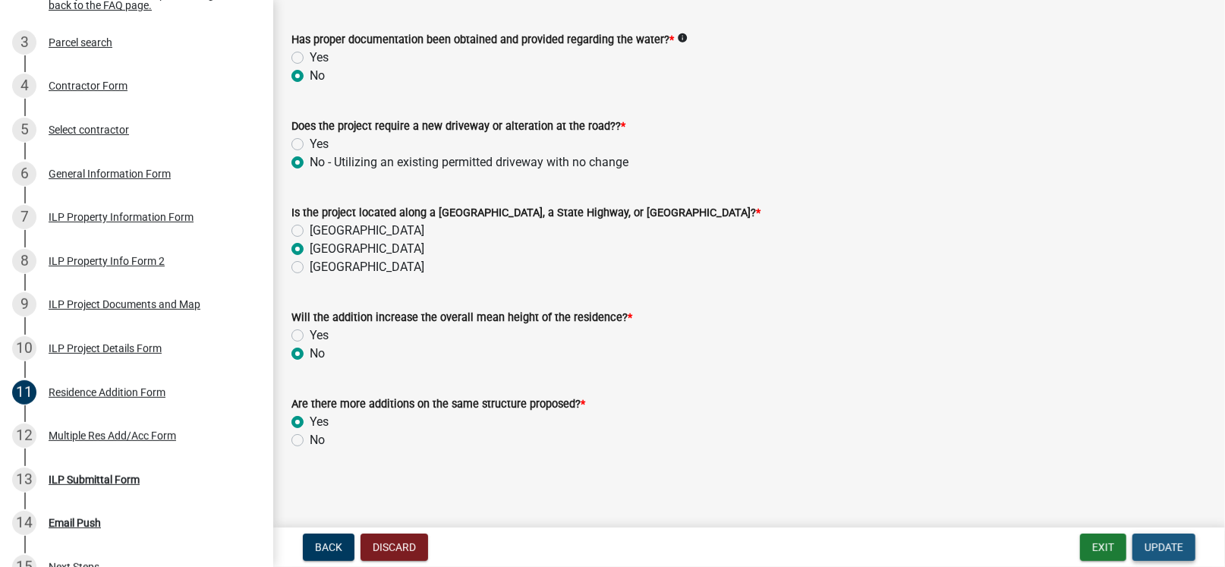
click at [1157, 549] on span "Update" at bounding box center [1163, 547] width 39 height 12
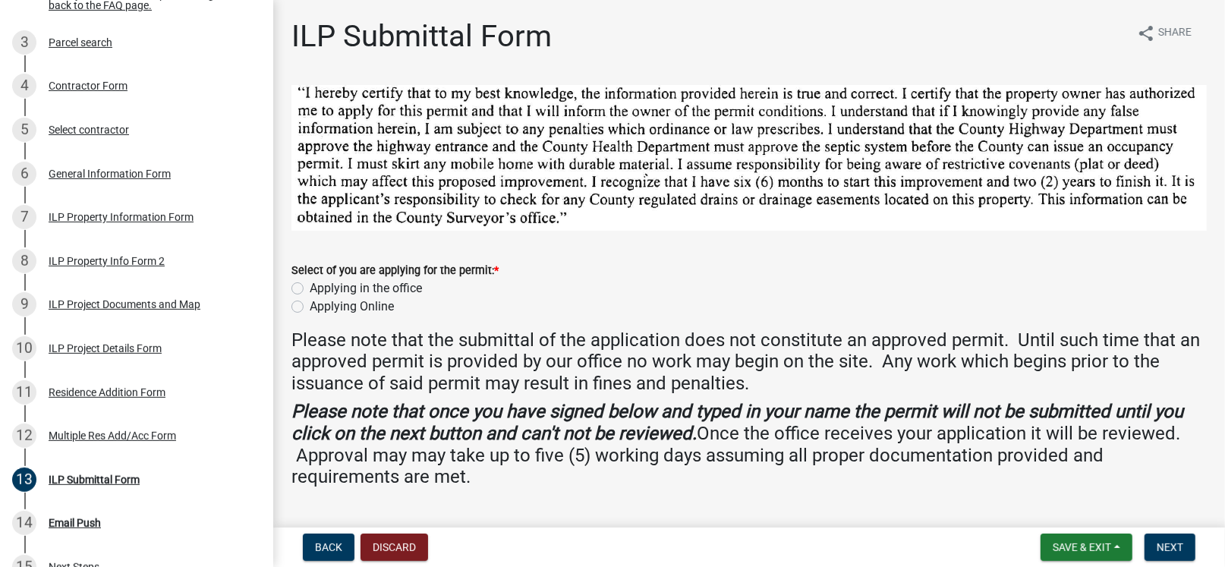
click at [310, 305] on label "Applying Online" at bounding box center [352, 306] width 84 height 18
click at [310, 305] on input "Applying Online" at bounding box center [315, 302] width 10 height 10
radio input "true"
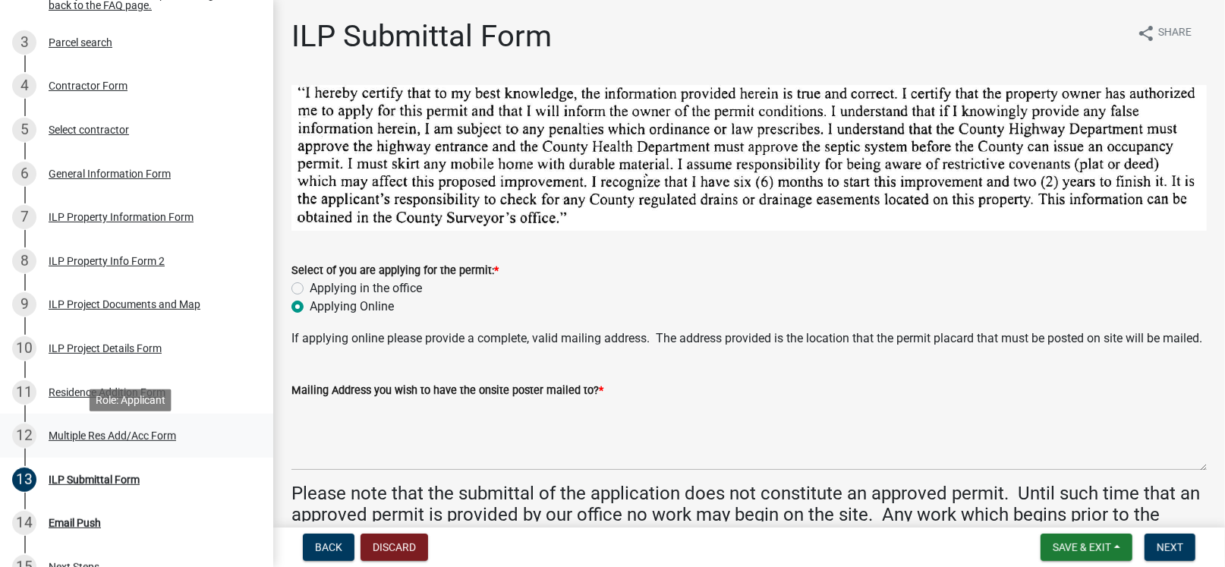
click at [80, 439] on div "Multiple Res Add/Acc Form" at bounding box center [112, 435] width 127 height 11
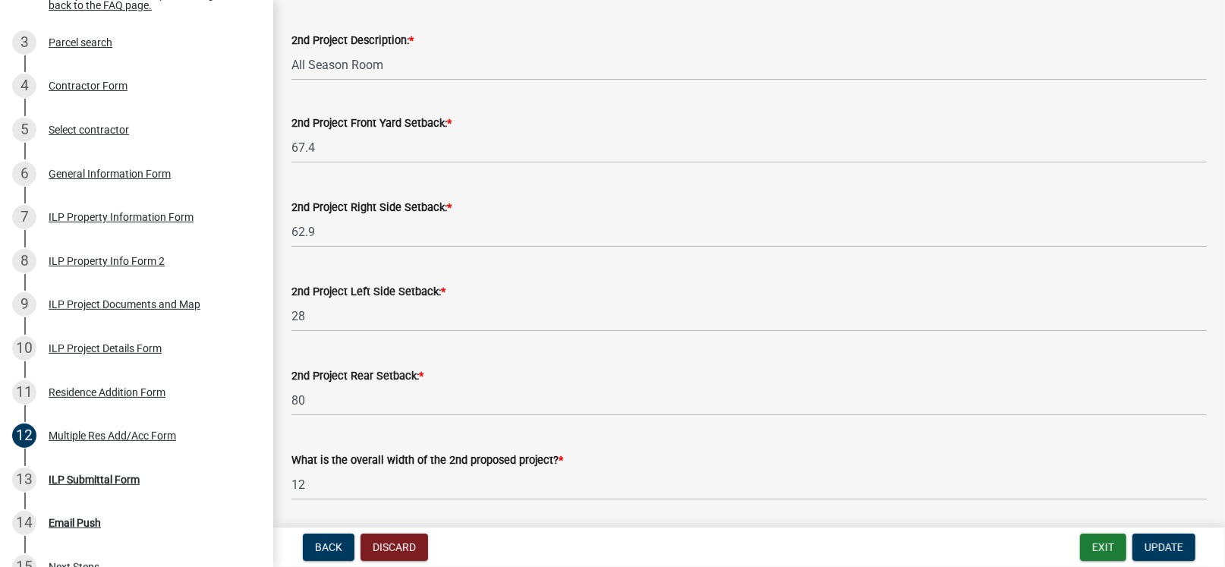
scroll to position [151, 0]
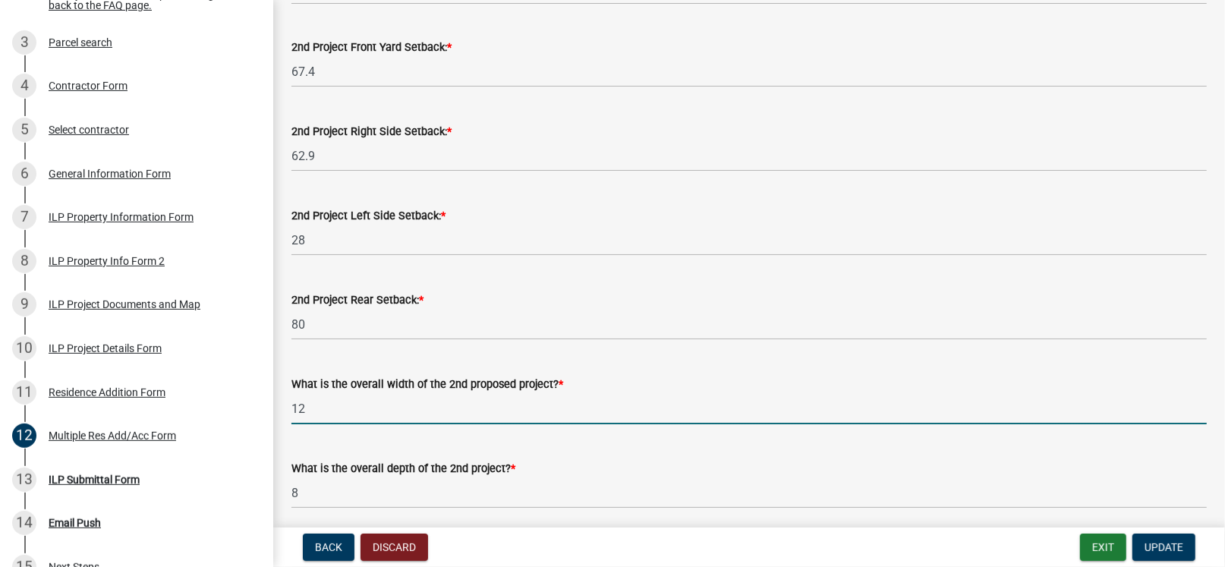
click at [335, 408] on input "12" at bounding box center [748, 408] width 915 height 31
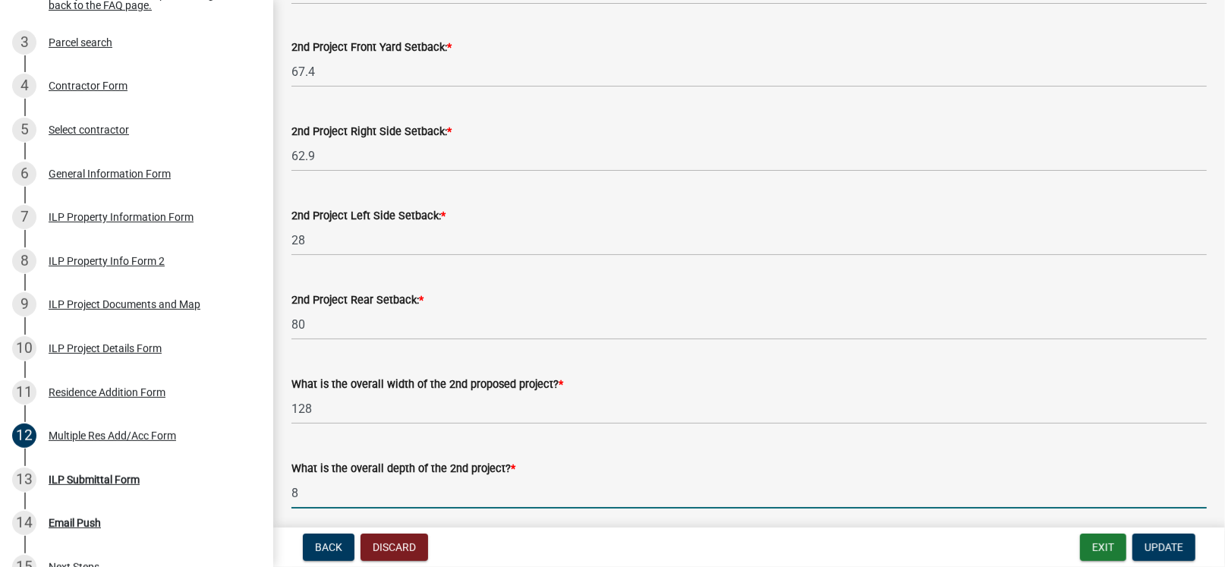
click at [322, 494] on input "8" at bounding box center [748, 492] width 915 height 31
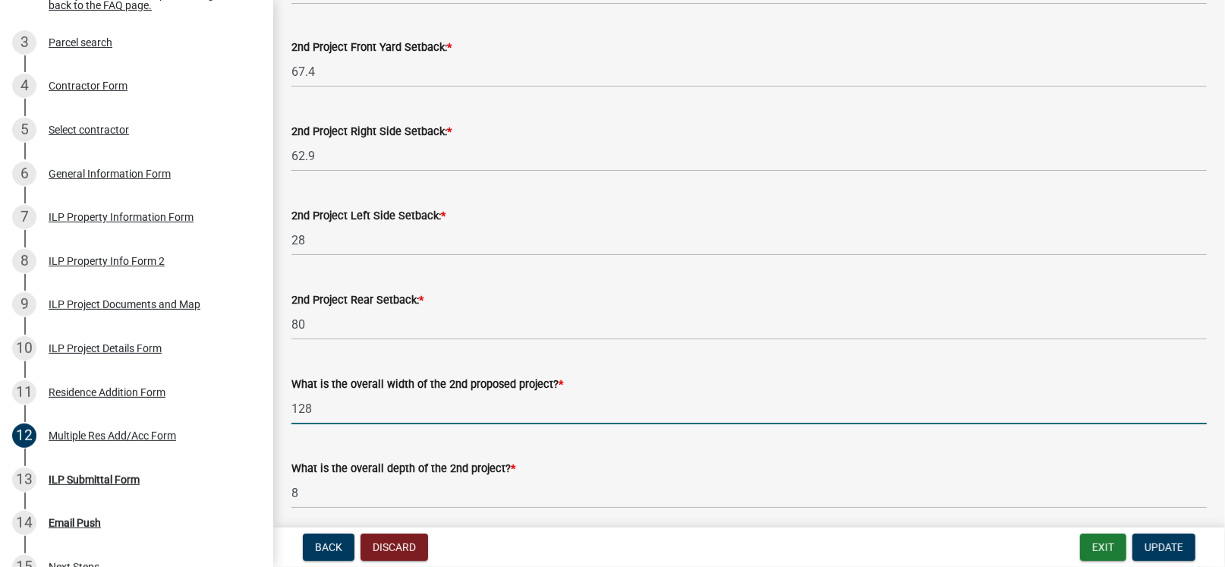
click at [313, 404] on input "128" at bounding box center [748, 408] width 915 height 31
click at [559, 380] on span "*" at bounding box center [561, 384] width 5 height 13
click at [328, 411] on input "12" at bounding box center [748, 408] width 915 height 31
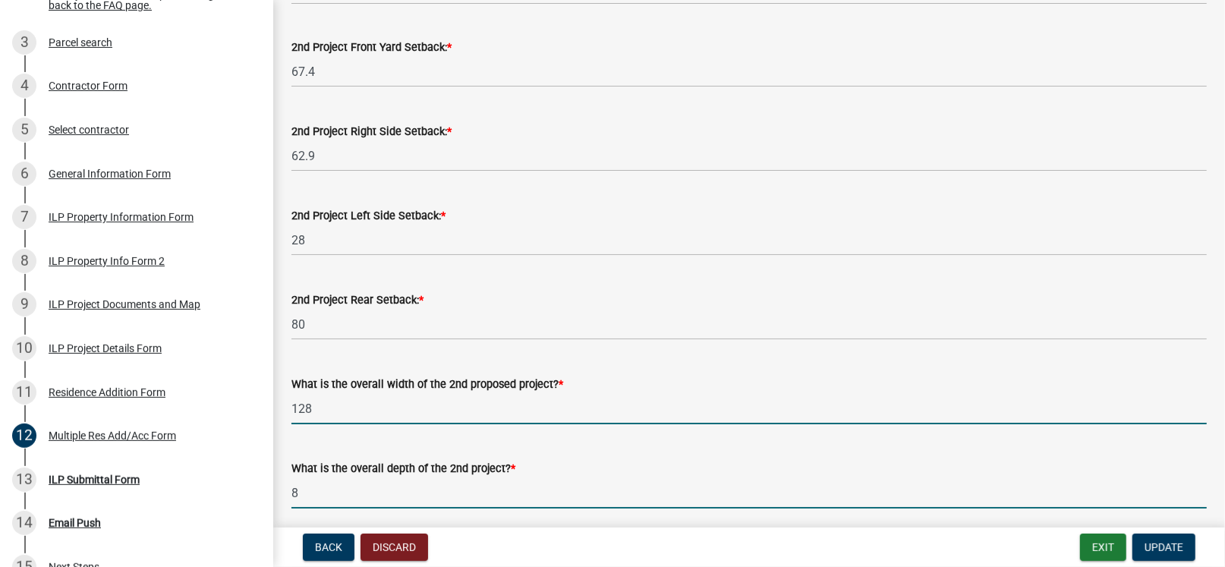
click at [335, 492] on input "8" at bounding box center [748, 492] width 915 height 31
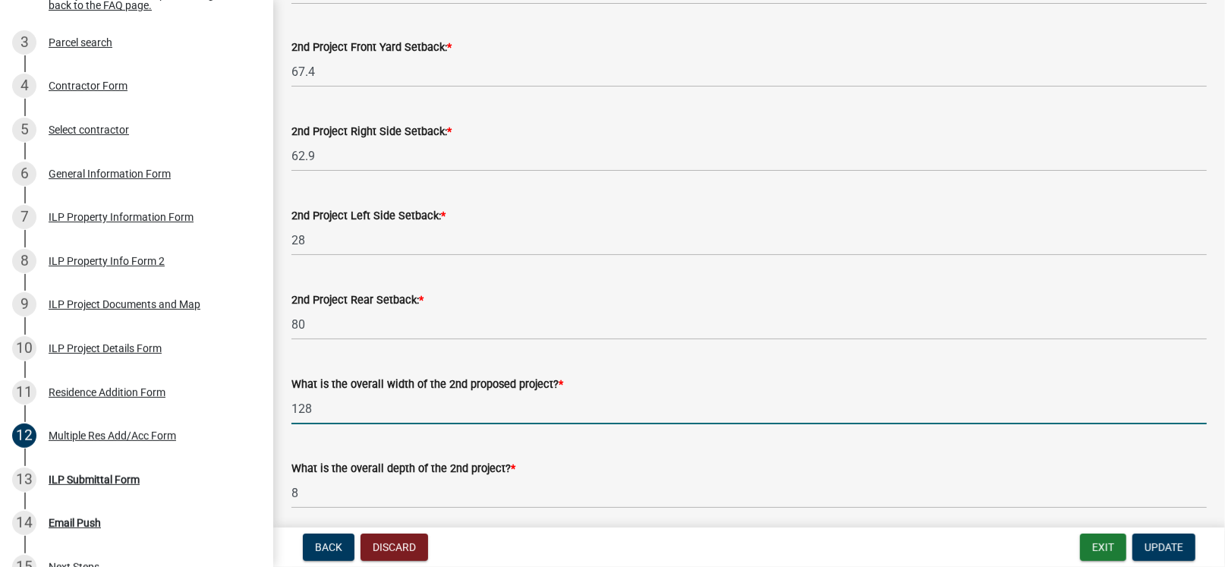
click at [348, 411] on input "128" at bounding box center [748, 408] width 915 height 31
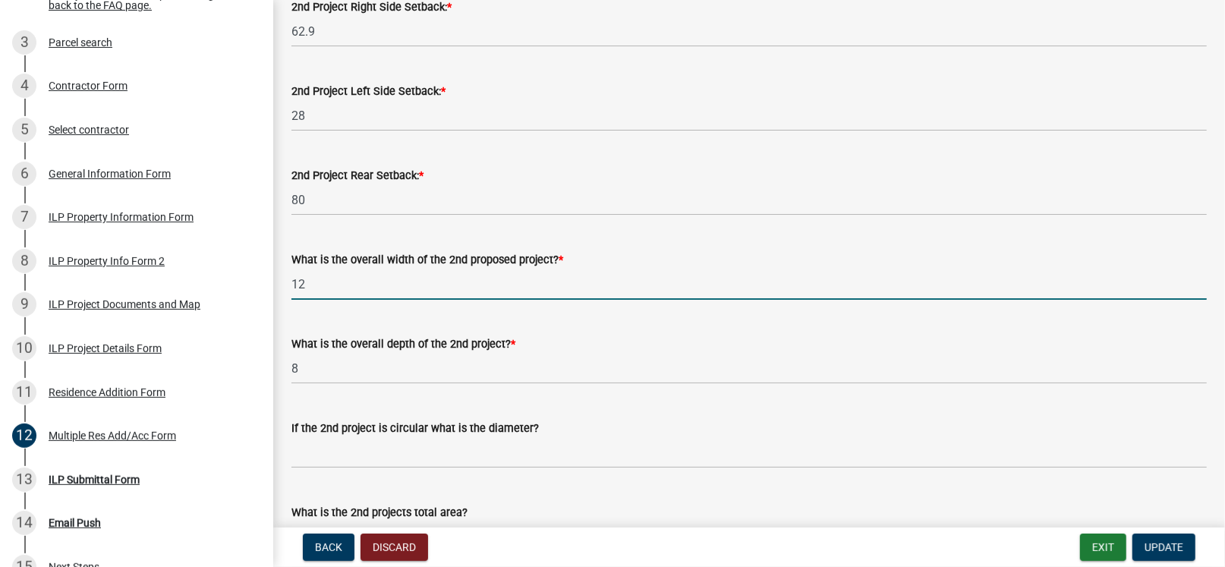
scroll to position [303, 0]
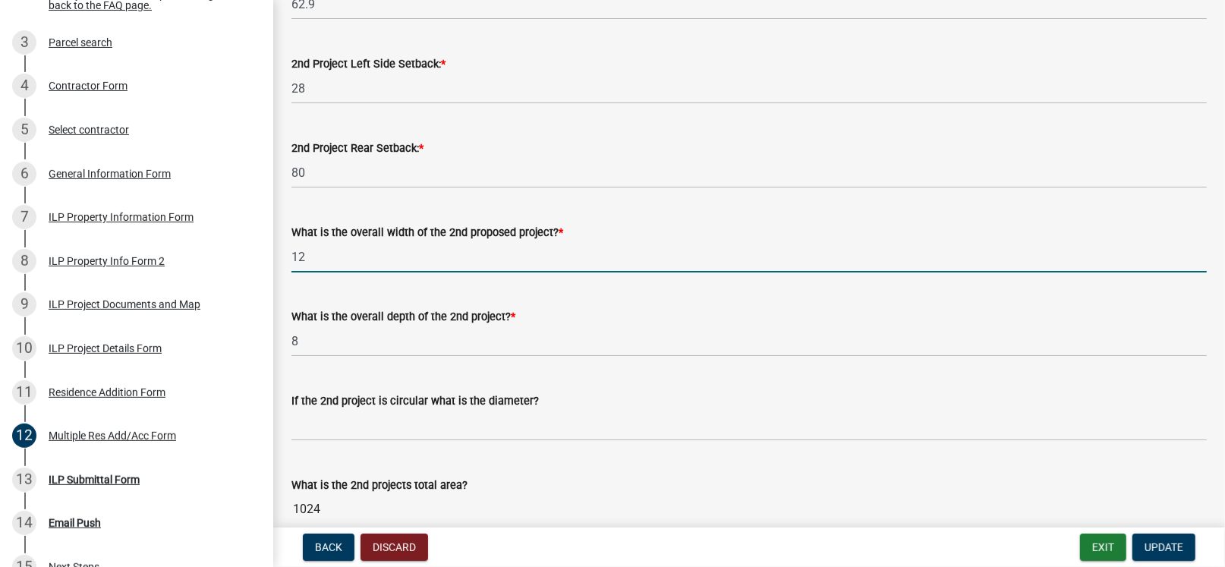
type input "12"
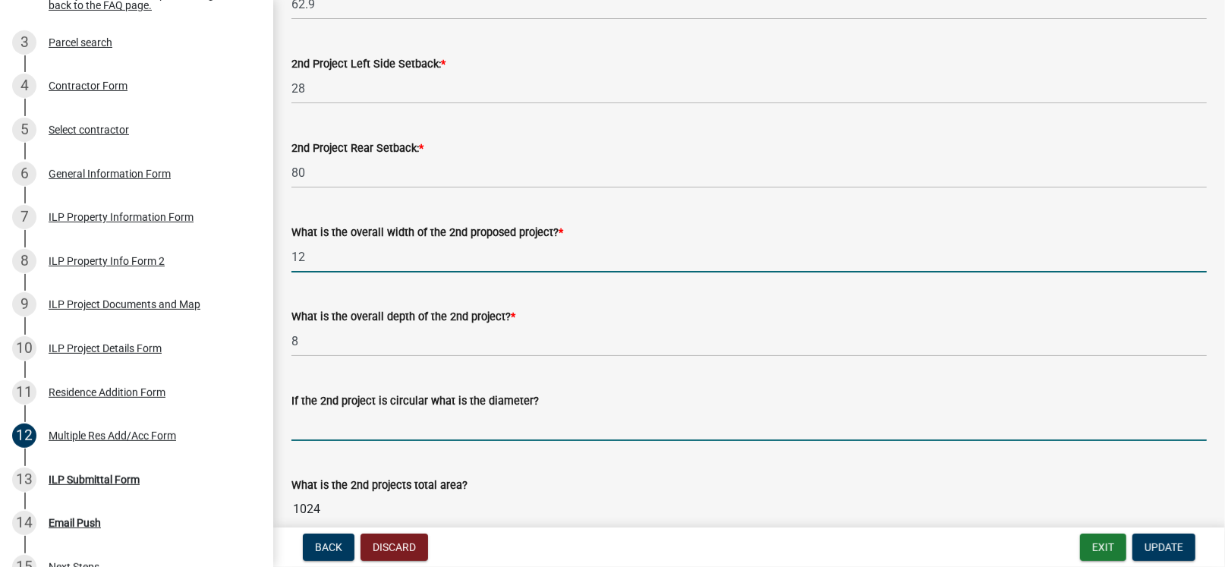
click at [363, 423] on input "text" at bounding box center [748, 425] width 915 height 31
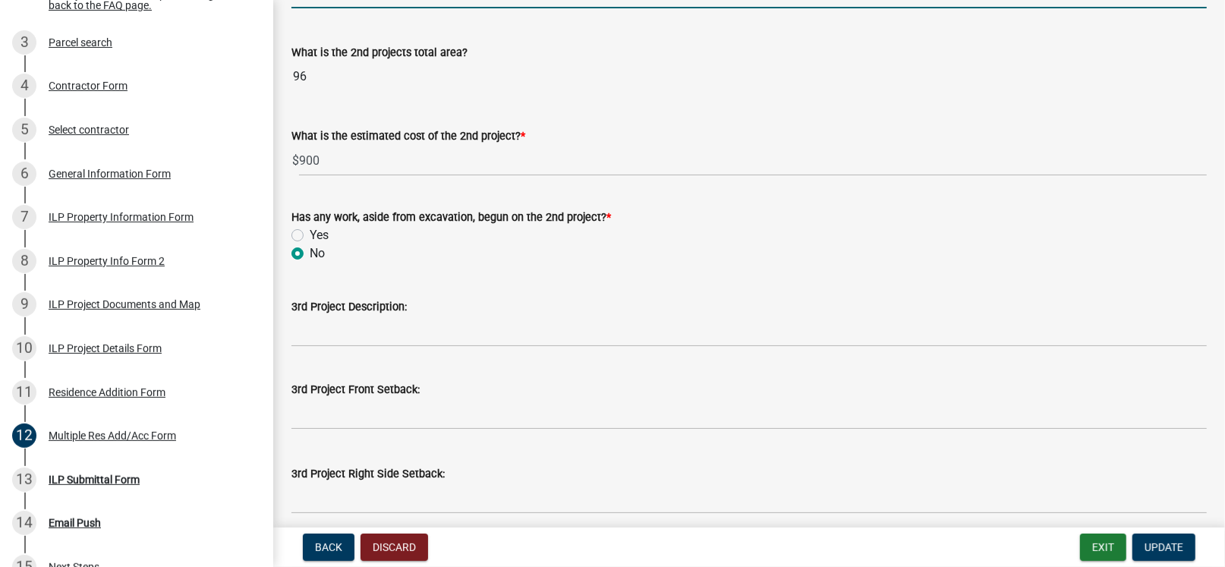
scroll to position [758, 0]
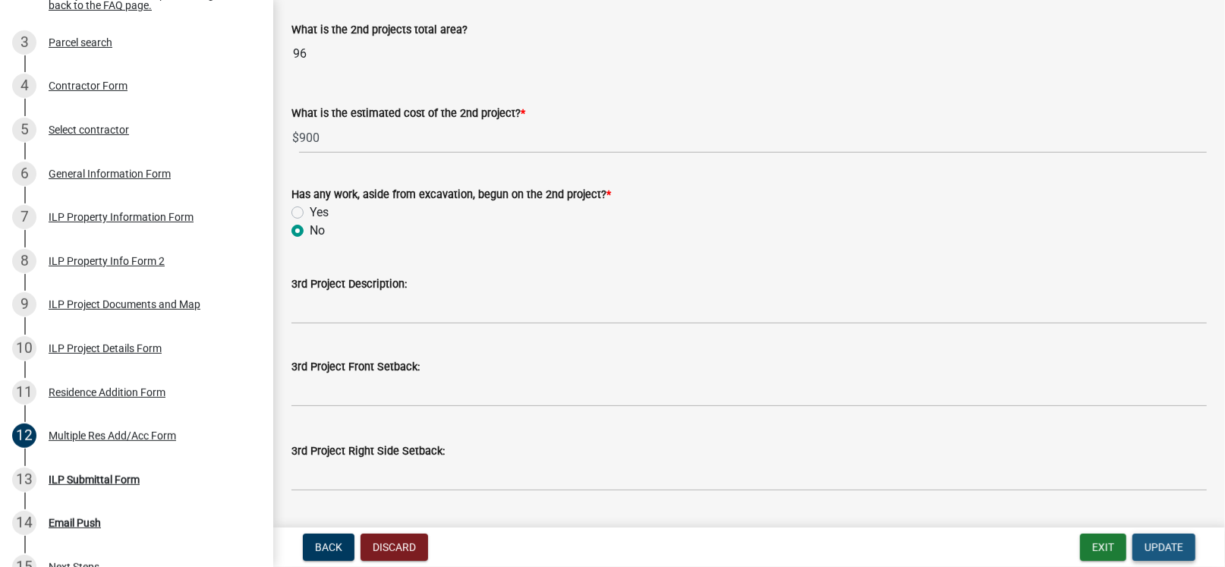
click at [1157, 543] on span "Update" at bounding box center [1163, 547] width 39 height 12
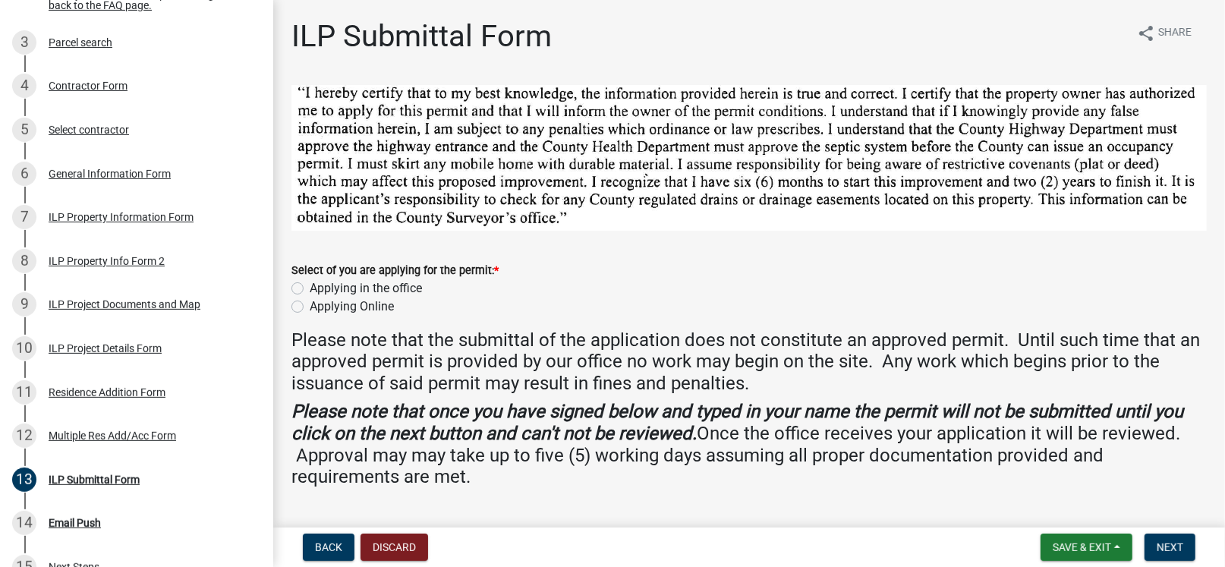
click at [323, 306] on label "Applying Online" at bounding box center [352, 306] width 84 height 18
click at [319, 306] on input "Applying Online" at bounding box center [315, 302] width 10 height 10
radio input "true"
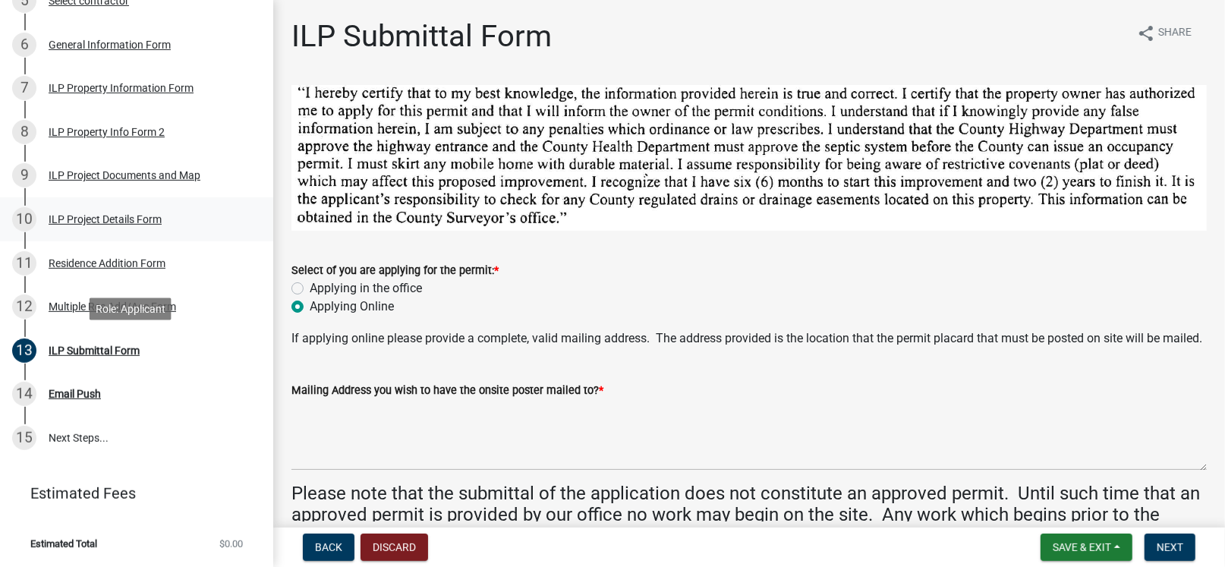
scroll to position [439, 0]
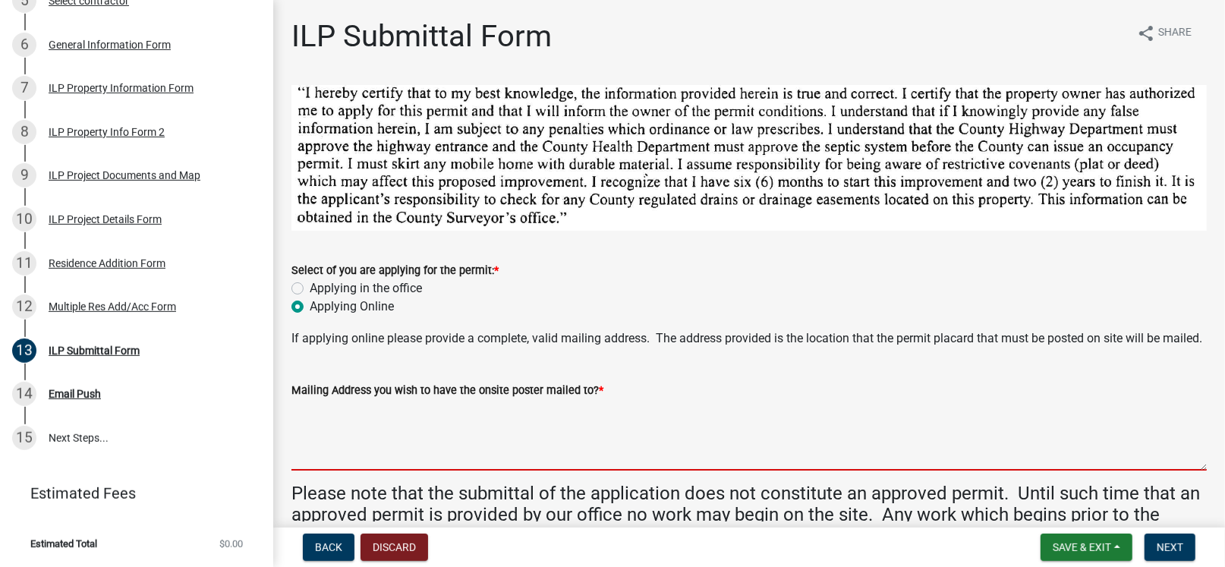
click at [375, 464] on textarea "Mailing Address you wish to have the onsite poster mailed to? *" at bounding box center [748, 434] width 915 height 71
type textarea "[STREET_ADDRESS]"
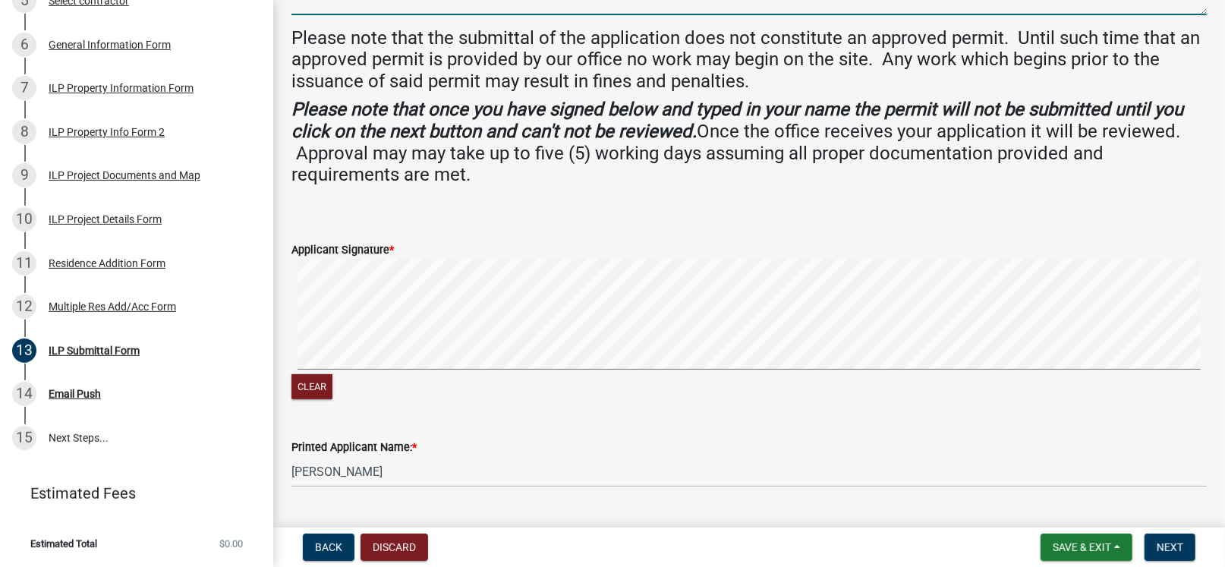
scroll to position [530, 0]
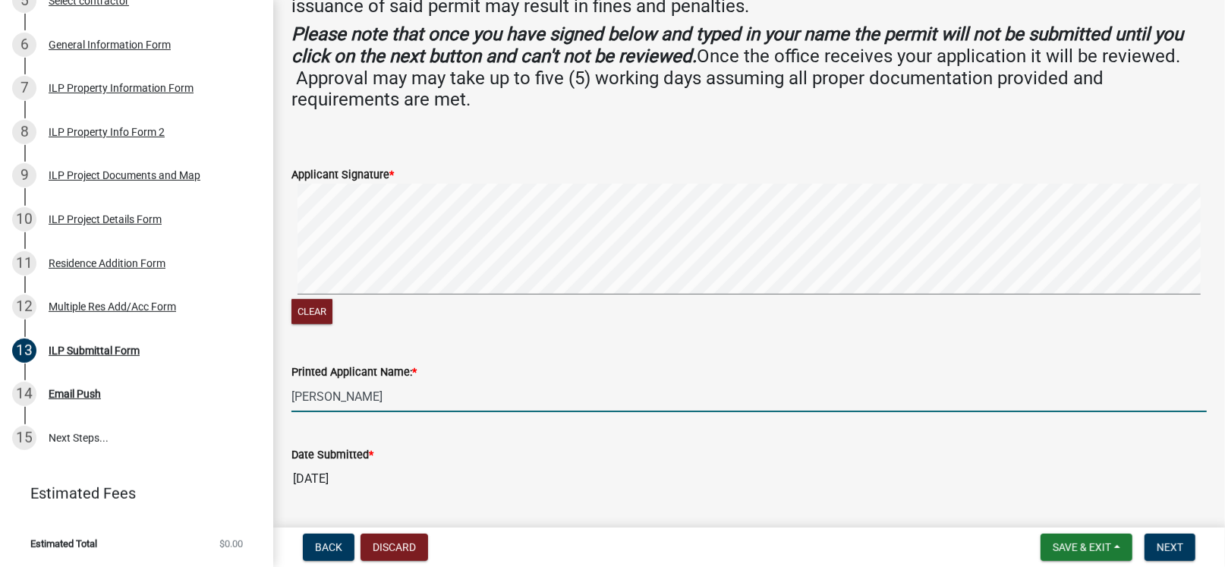
click at [507, 412] on input "[PERSON_NAME]" at bounding box center [748, 396] width 915 height 31
type input "[PERSON_NAME]"
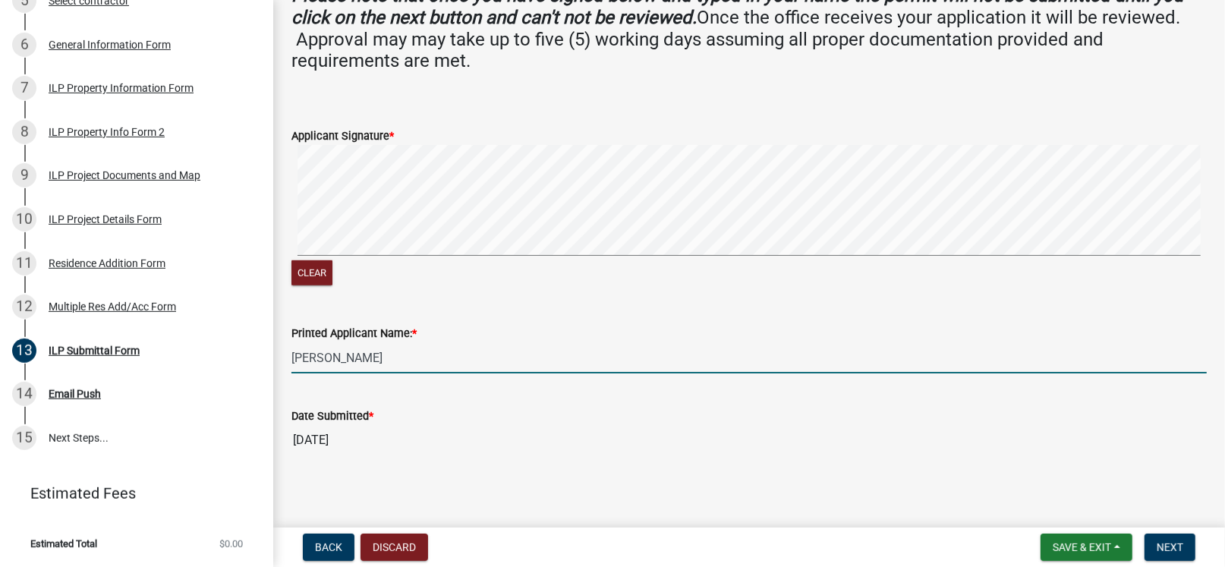
scroll to position [590, 0]
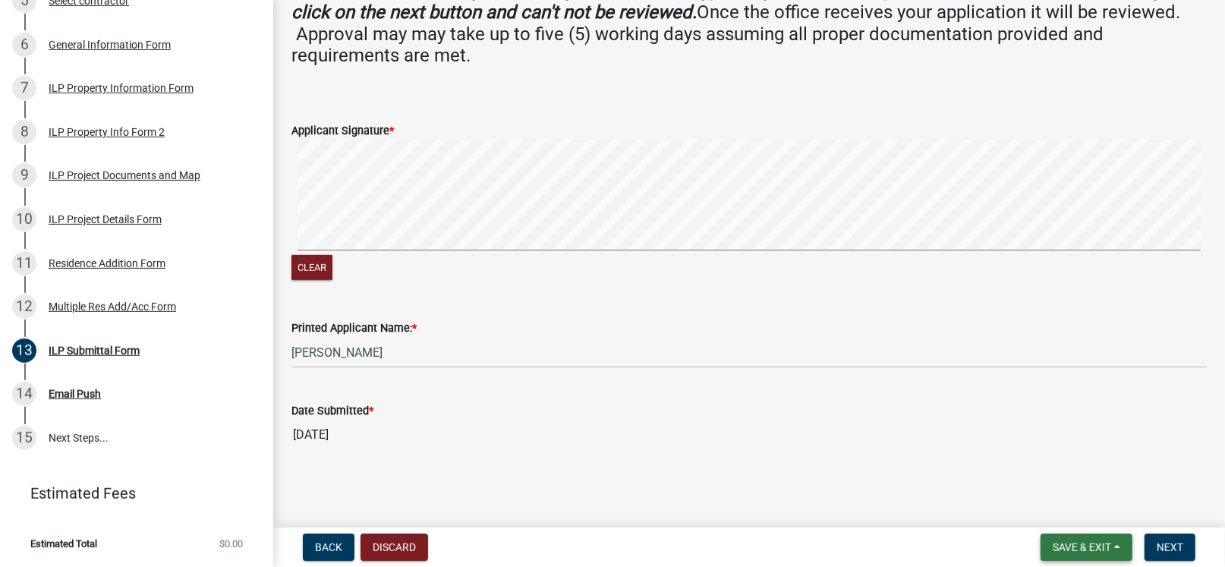
click at [1053, 548] on span "Save & Exit" at bounding box center [1082, 547] width 58 height 12
click at [1056, 507] on button "Save & Exit" at bounding box center [1070, 507] width 121 height 36
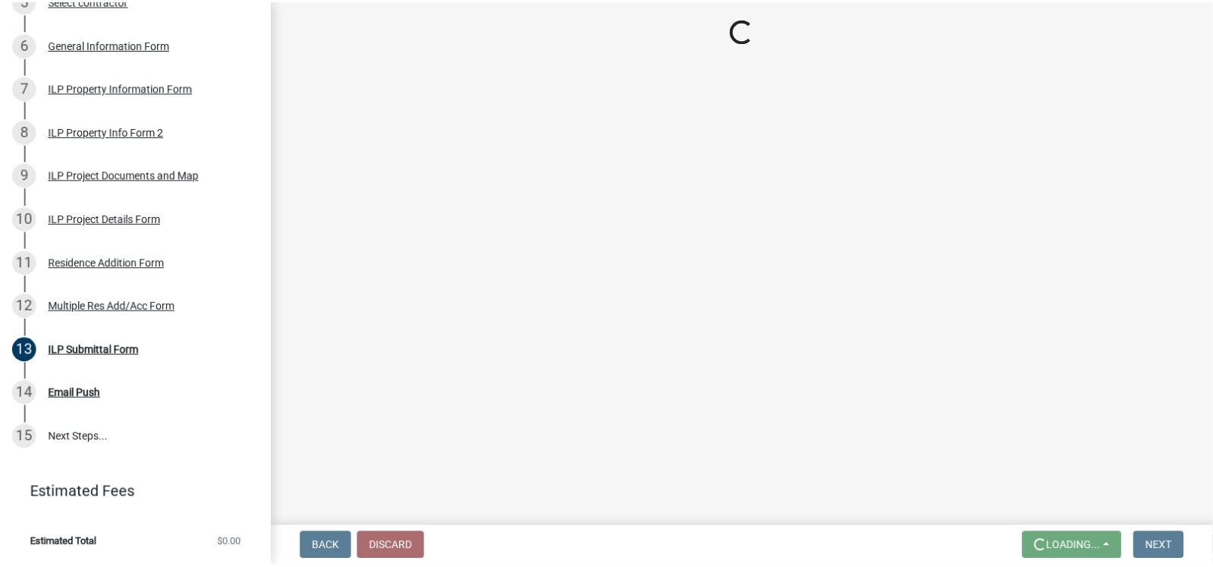
scroll to position [0, 0]
